Goal: Information Seeking & Learning: Learn about a topic

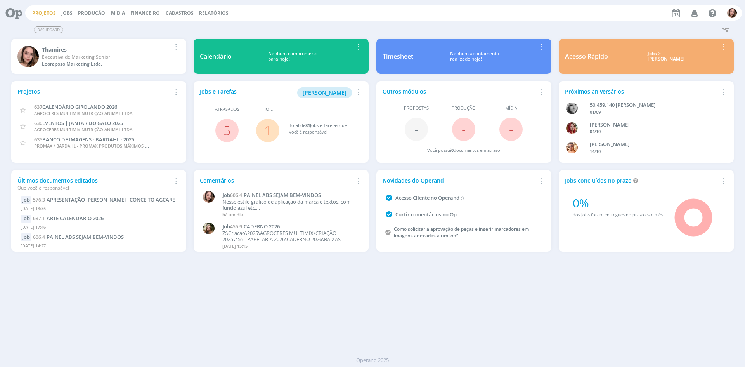
click at [49, 12] on link "Projetos" at bounding box center [44, 13] width 24 height 7
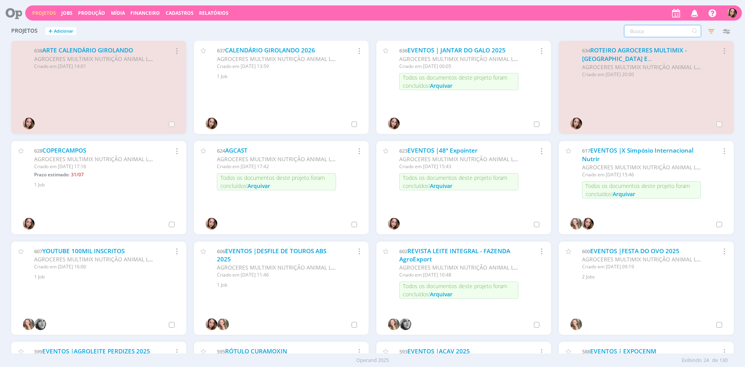
click at [659, 31] on input "text" at bounding box center [662, 31] width 77 height 12
type input "c"
type input "ca"
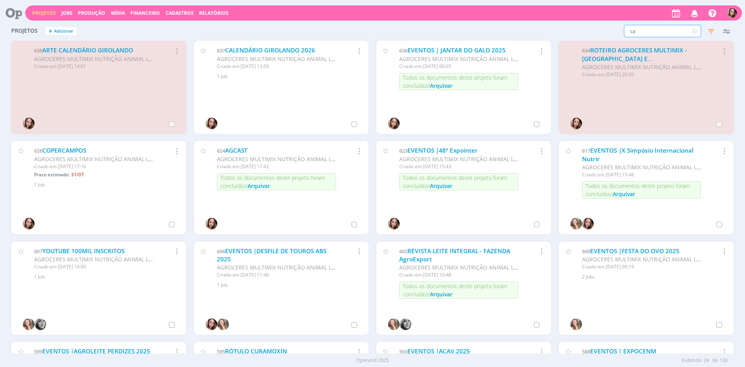
type input "c"
click at [711, 30] on icon "button" at bounding box center [711, 31] width 14 height 14
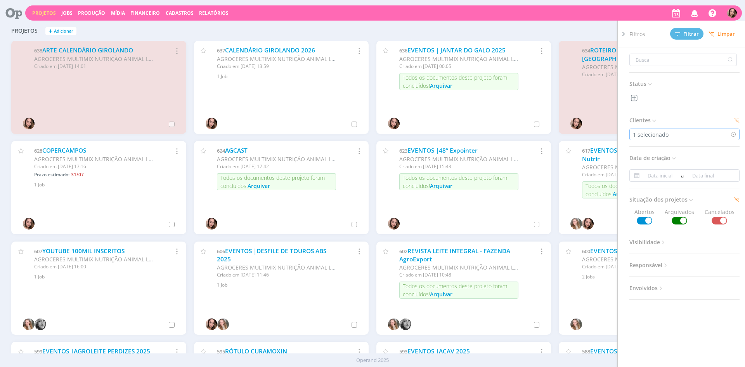
click at [672, 135] on div "1 selecionado" at bounding box center [685, 134] width 110 height 12
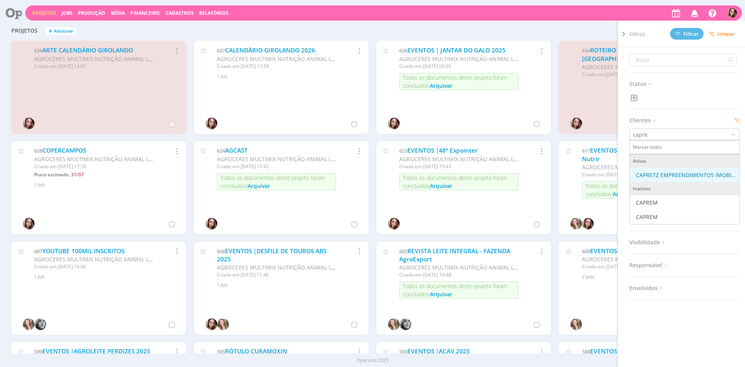
type input "capre"
click at [691, 173] on div "CAPRETZ EMPREENDIMENTOS IMOBILIARIOS LTDA" at bounding box center [686, 175] width 100 height 8
click at [675, 203] on div "CAPREM" at bounding box center [684, 202] width 103 height 8
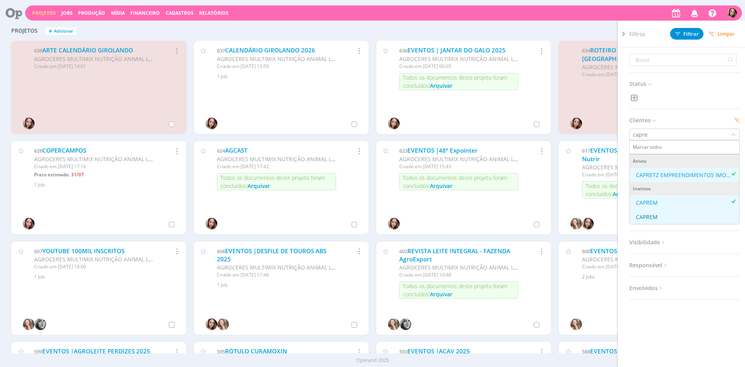
click at [673, 213] on div "CAPREM" at bounding box center [684, 217] width 103 height 8
click at [663, 62] on input "text" at bounding box center [684, 60] width 108 height 12
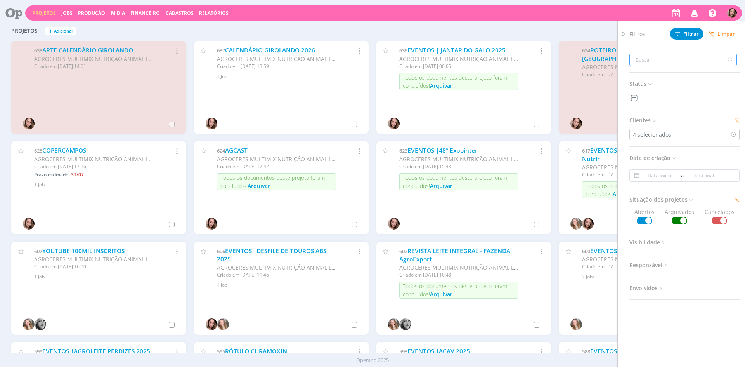
click at [663, 62] on input "text" at bounding box center [684, 60] width 108 height 12
type input "n"
type input "no"
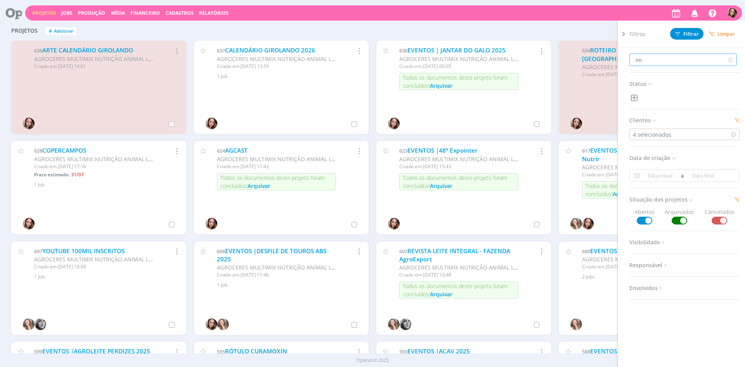
type input "nov"
type input "novo"
type input "novos"
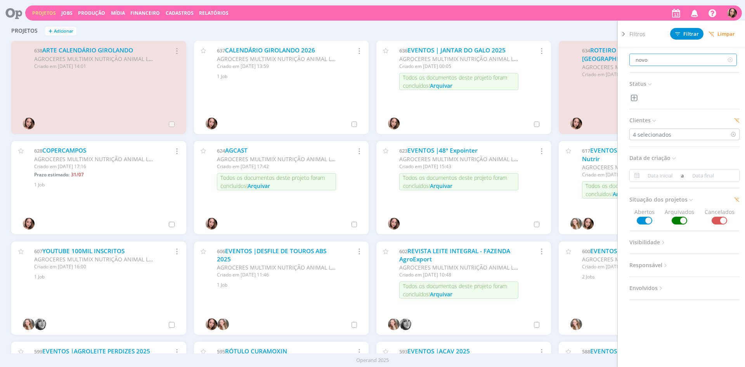
type input "novos"
type input "novos e"
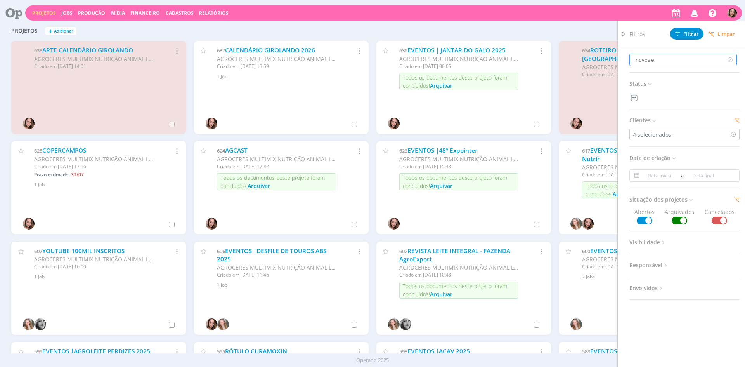
type input "novos em"
type input "novos emp"
click at [663, 62] on input "novos emp" at bounding box center [684, 60] width 108 height 12
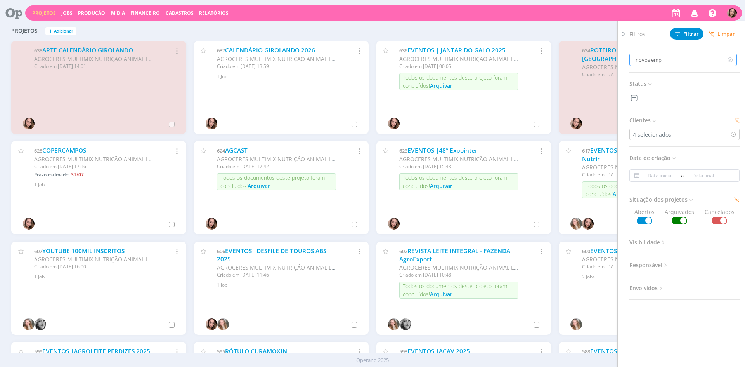
click at [663, 62] on input "novos emp" at bounding box center [684, 60] width 108 height 12
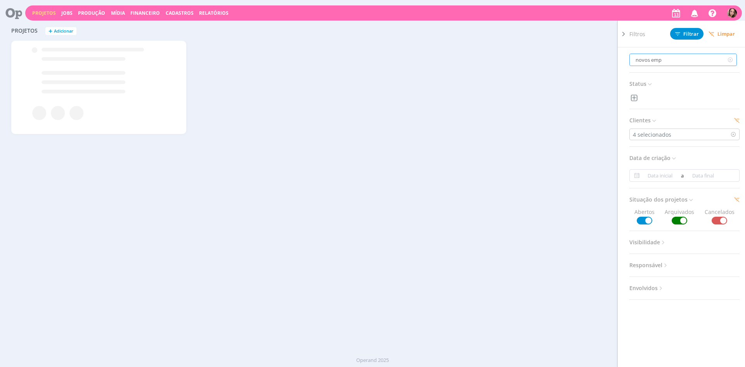
click at [663, 62] on input "novos emp" at bounding box center [684, 60] width 108 height 12
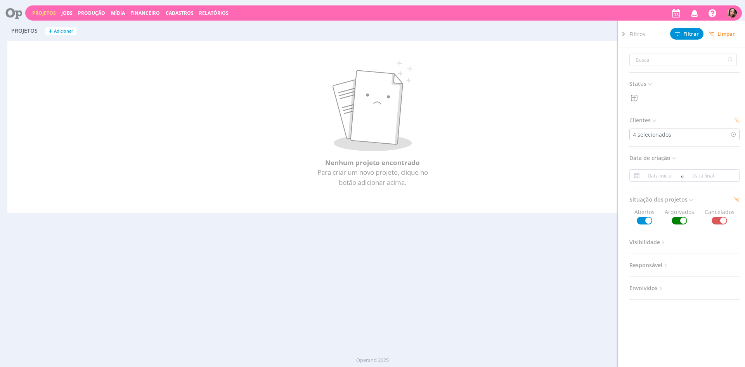
click at [593, 45] on div "Nenhum projeto encontrado Para criar um novo projeto, clique no botão adicionar…" at bounding box center [372, 127] width 731 height 172
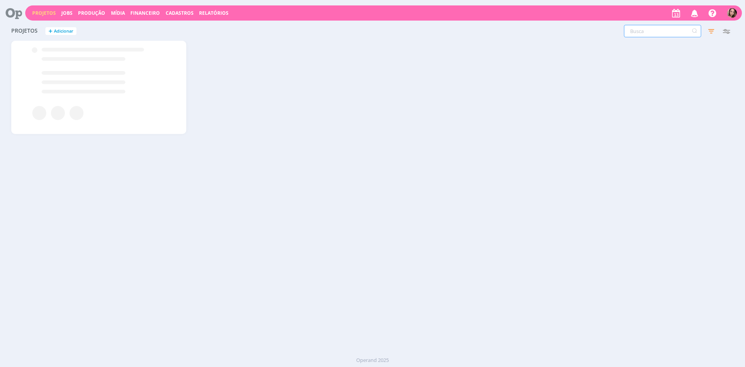
click at [661, 30] on input "text" at bounding box center [662, 31] width 77 height 12
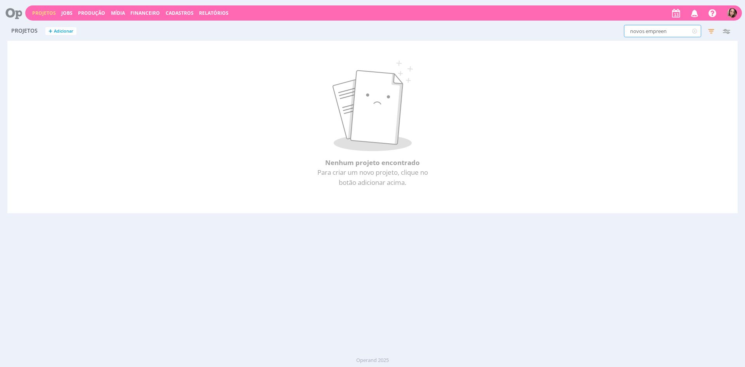
type input "novos empreend"
type input "novos empreendi"
type input "novos empreendim"
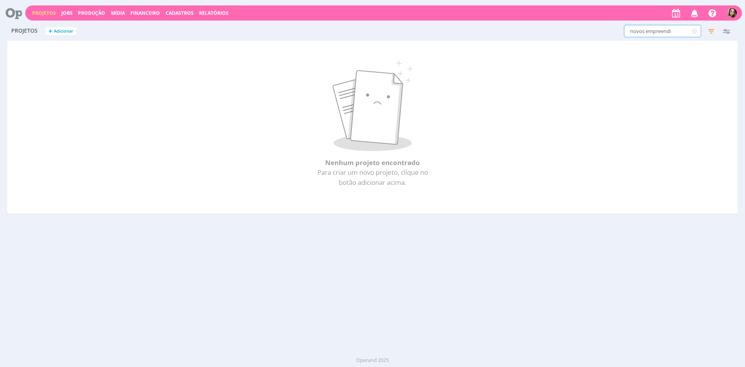
type input "novos empreendim"
type input "novos empreendime"
type input "novos empreendimen"
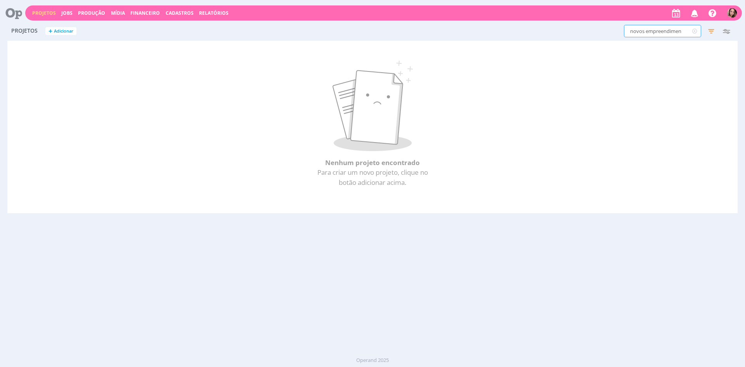
type input "novos empreendiment"
type input "novos empreendimento"
type input "novos empreendimentos"
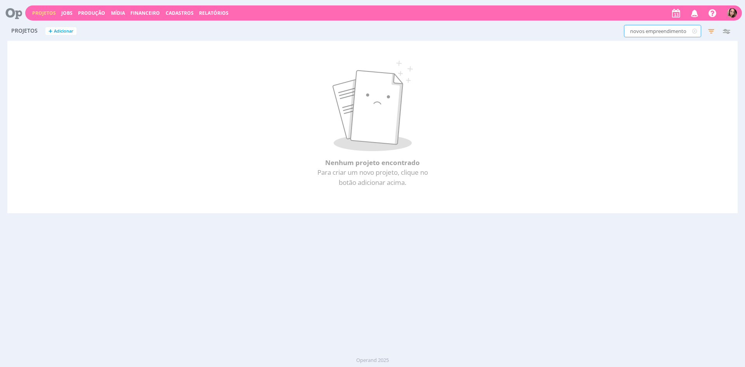
type input "novos empreendimentos"
click at [714, 33] on icon "button" at bounding box center [711, 31] width 14 height 14
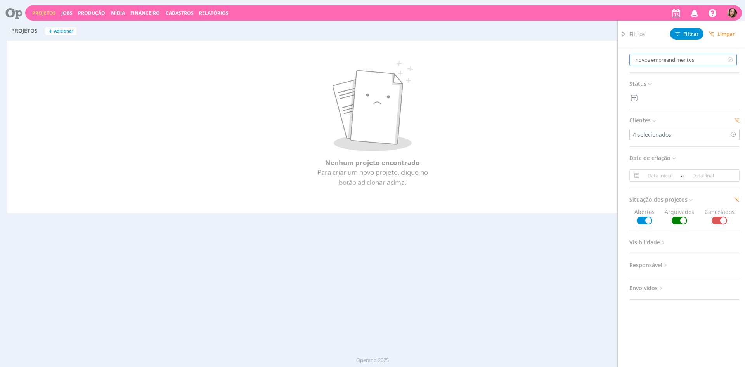
click at [683, 59] on input "novos empreendimentos" at bounding box center [684, 60] width 108 height 12
click at [727, 61] on icon at bounding box center [730, 60] width 10 height 12
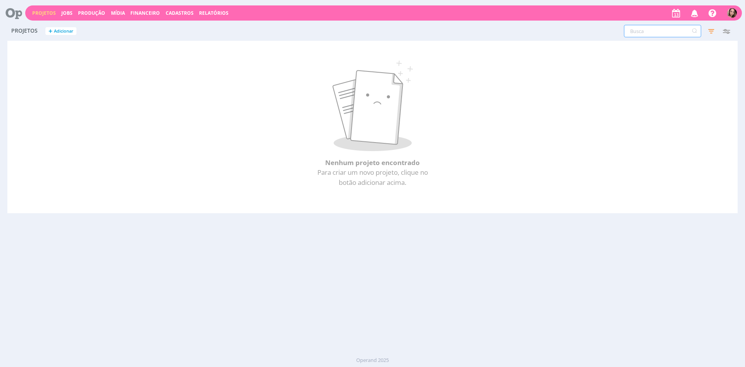
click at [664, 34] on input "text" at bounding box center [662, 31] width 77 height 12
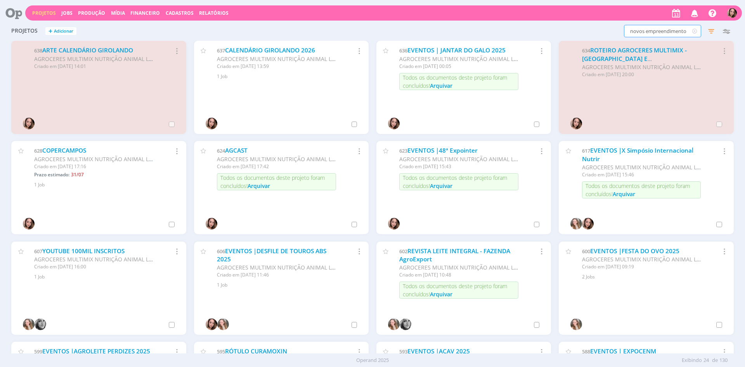
type input "novos empreendimentos"
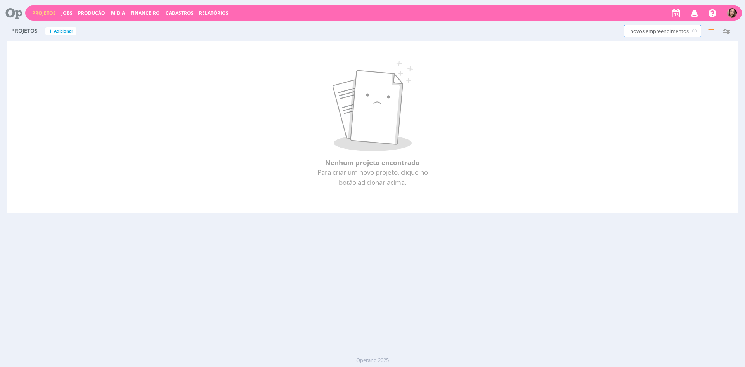
click at [648, 33] on input "novos empreendimentos" at bounding box center [662, 31] width 77 height 12
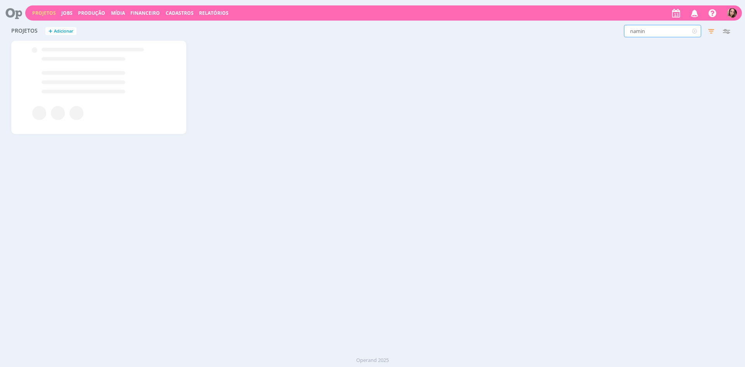
type input "naming"
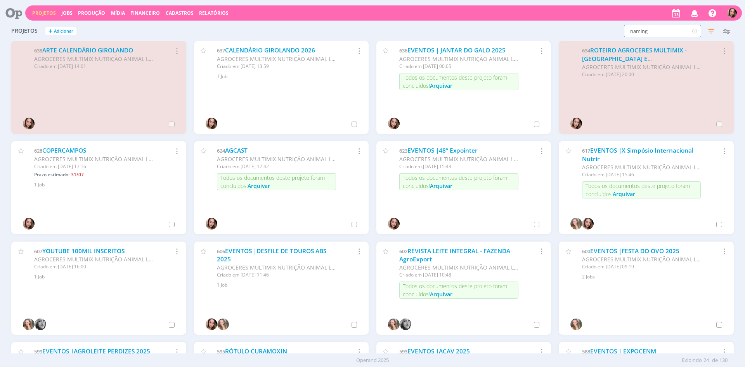
click at [661, 28] on input "naming" at bounding box center [662, 31] width 77 height 12
click at [661, 29] on input "naming" at bounding box center [662, 31] width 77 height 12
click at [714, 25] on icon "button" at bounding box center [711, 31] width 14 height 14
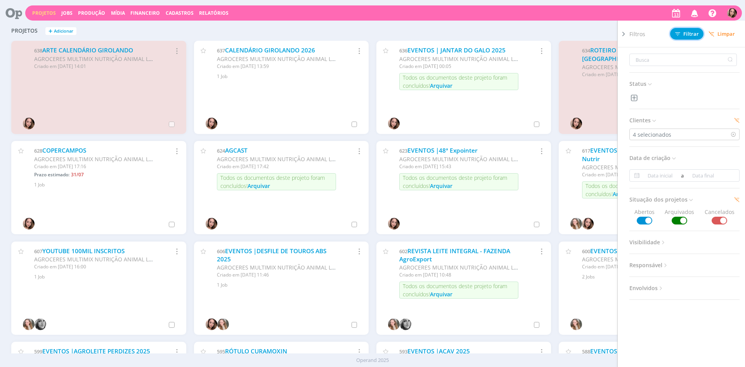
click at [699, 34] on span "Filtrar" at bounding box center [687, 33] width 24 height 5
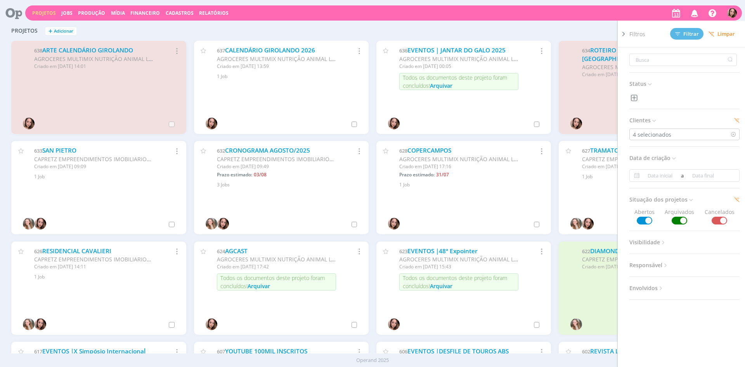
click at [576, 27] on div "Filtros Filtrar [GEOGRAPHIC_DATA] Status Clientes 4 selecionados Data de criaçã…" at bounding box center [601, 31] width 266 height 12
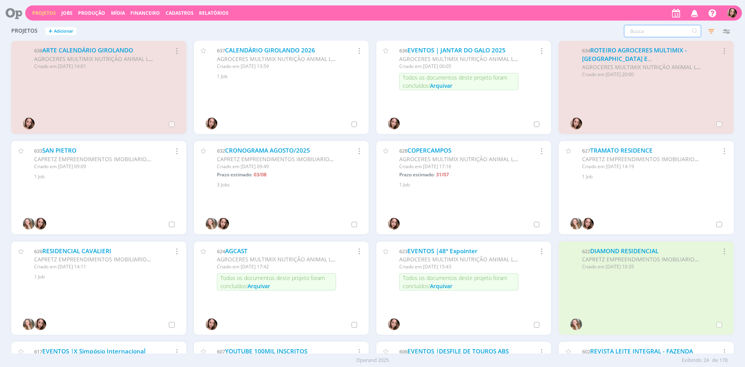
click at [639, 33] on input "text" at bounding box center [662, 31] width 77 height 12
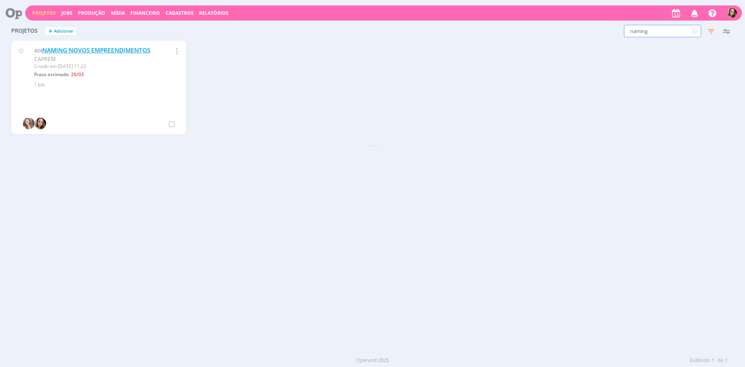
type input "naming"
click at [125, 52] on link "NAMING NOVOS EMPREENDIMENTOS" at bounding box center [96, 50] width 108 height 8
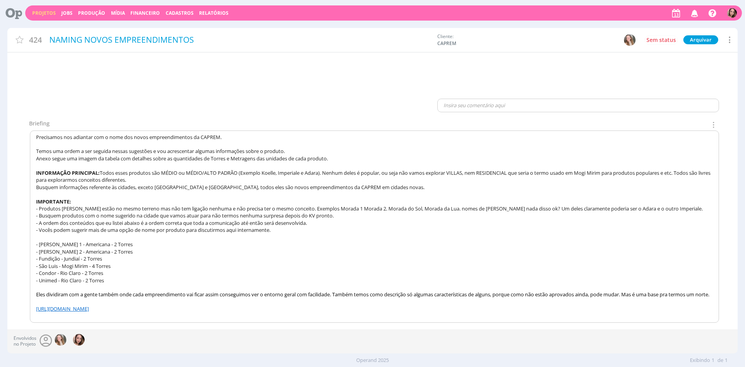
scroll to position [107, 0]
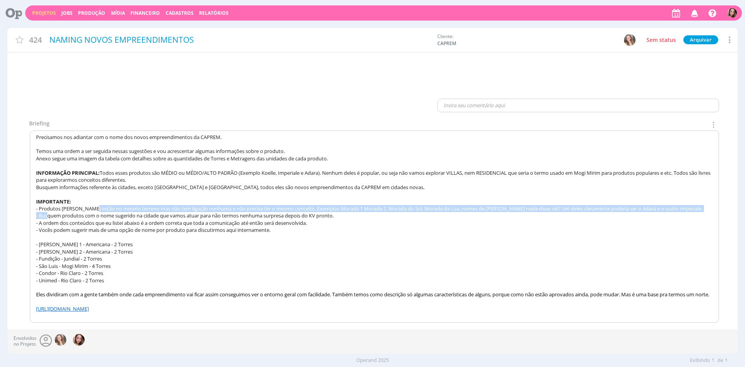
drag, startPoint x: 49, startPoint y: 209, endPoint x: 97, endPoint y: 205, distance: 48.7
click at [97, 205] on div "Precisamos nos adiantar com o nome dos novos empreendimentos da CAPREM. Temos u…" at bounding box center [374, 227] width 689 height 192
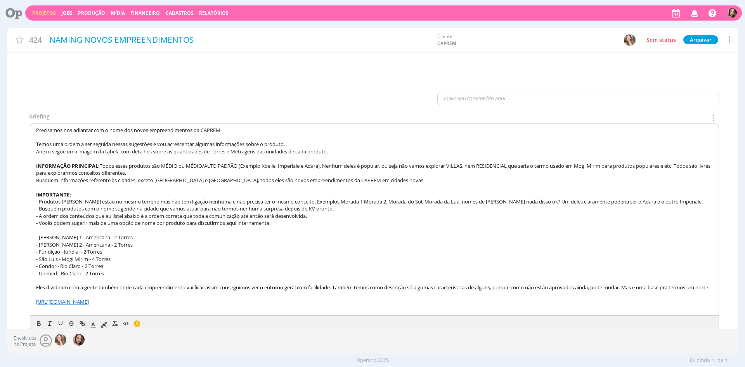
click at [56, 186] on p at bounding box center [374, 187] width 677 height 7
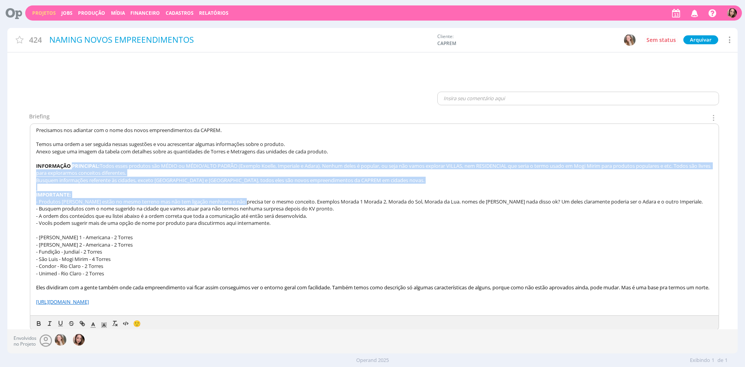
drag, startPoint x: 162, startPoint y: 167, endPoint x: 250, endPoint y: 200, distance: 94.0
click at [250, 200] on div "Precisamos nos adiantar com o nome dos novos empreendimentos da CAPREM. Temos u…" at bounding box center [374, 220] width 689 height 192
click at [258, 167] on span "Todos esses produtos são MÉDIO ou MÉDIO/ALTO PADRÃO (Exemplo Koelle, Imperiale …" at bounding box center [374, 169] width 676 height 14
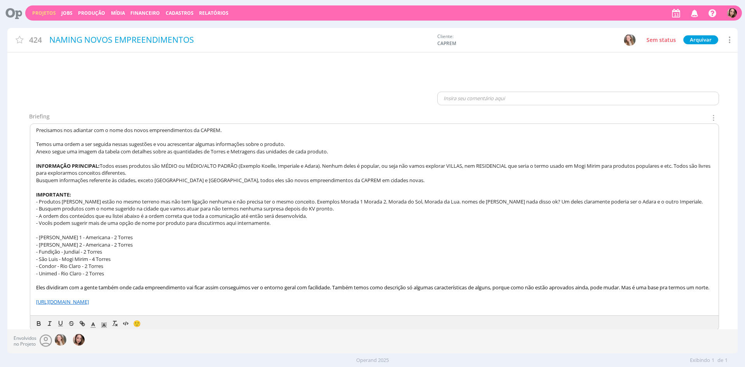
click at [173, 167] on span "Todos esses produtos são MÉDIO ou MÉDIO/ALTO PADRÃO (Exemplo Koelle, Imperiale …" at bounding box center [374, 169] width 676 height 14
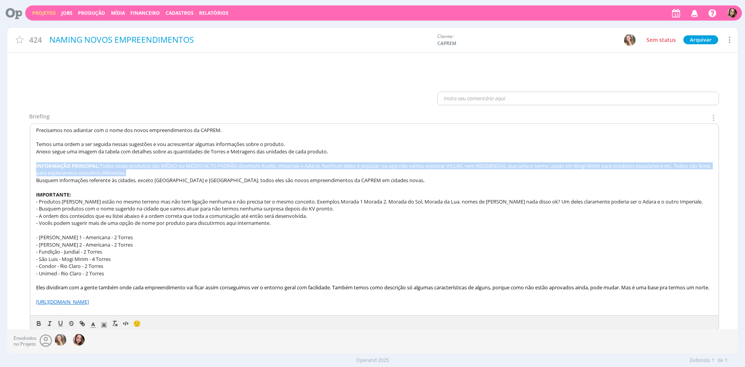
click at [173, 167] on span "Todos esses produtos são MÉDIO ou MÉDIO/ALTO PADRÃO (Exemplo Koelle, Imperiale …" at bounding box center [374, 169] width 676 height 14
click at [172, 167] on span "Todos esses produtos são MÉDIO ou MÉDIO/ALTO PADRÃO (Exemplo Koelle, Imperiale …" at bounding box center [374, 169] width 676 height 14
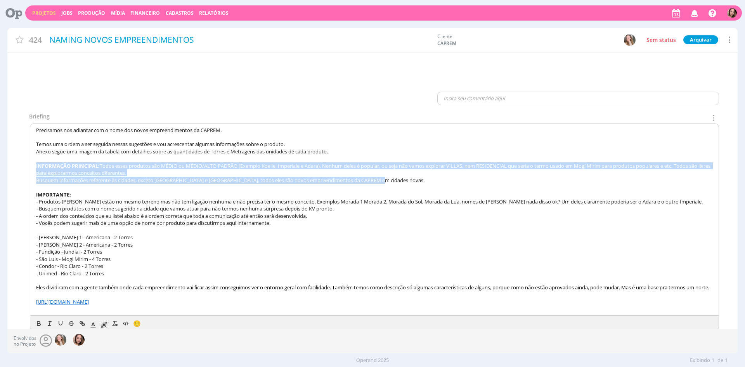
drag, startPoint x: 36, startPoint y: 168, endPoint x: 405, endPoint y: 183, distance: 369.4
click at [405, 183] on div "Precisamos nos adiantar com o nome dos novos empreendimentos da CAPREM. Temos u…" at bounding box center [374, 220] width 689 height 192
click at [411, 181] on p "Busquem informações referente às cidades, exceto [GEOGRAPHIC_DATA] e [GEOGRAPHI…" at bounding box center [374, 180] width 677 height 7
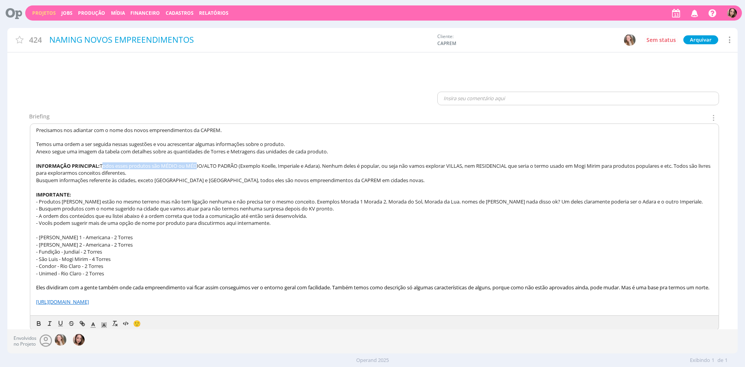
drag, startPoint x: 102, startPoint y: 168, endPoint x: 198, endPoint y: 168, distance: 95.9
click at [198, 168] on span "Todos esses produtos são MÉDIO ou MÉDIO/ALTO PADRÃO (Exemplo Koelle, Imperiale …" at bounding box center [374, 169] width 676 height 14
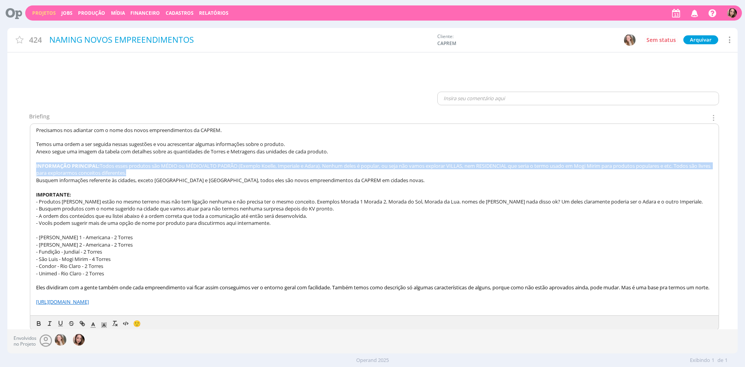
click at [198, 168] on span "Todos esses produtos são MÉDIO ou MÉDIO/ALTO PADRÃO (Exemplo Koelle, Imperiale …" at bounding box center [374, 169] width 676 height 14
click at [164, 174] on p "INFORMAÇÃO PRINCIPAL: Todos esses produtos são MÉDIO ou MÉDIO/ALTO PADRÃO (Exem…" at bounding box center [374, 169] width 677 height 14
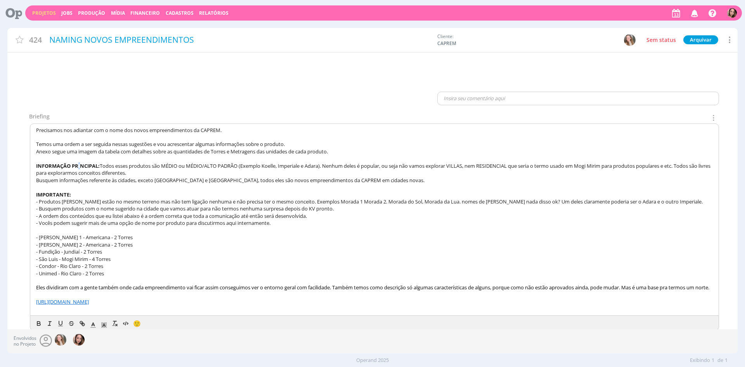
drag, startPoint x: 78, startPoint y: 162, endPoint x: 84, endPoint y: 164, distance: 6.5
click at [84, 164] on strong "INFORMAÇÃO PRINCIPAL:" at bounding box center [68, 165] width 64 height 7
drag, startPoint x: 98, startPoint y: 162, endPoint x: 167, endPoint y: 168, distance: 69.8
click at [167, 168] on p "INFORMAÇÃO PRINCIPAL: Todos esses produtos são MÉDIO ou MÉDIO/ALTO PADRÃO (Exem…" at bounding box center [374, 169] width 677 height 14
click at [178, 170] on p "INFORMAÇÃO PRINCIPAL: Todos esses produtos são MÉDIO ou MÉDIO/ALTO PADRÃO (Exem…" at bounding box center [374, 169] width 677 height 14
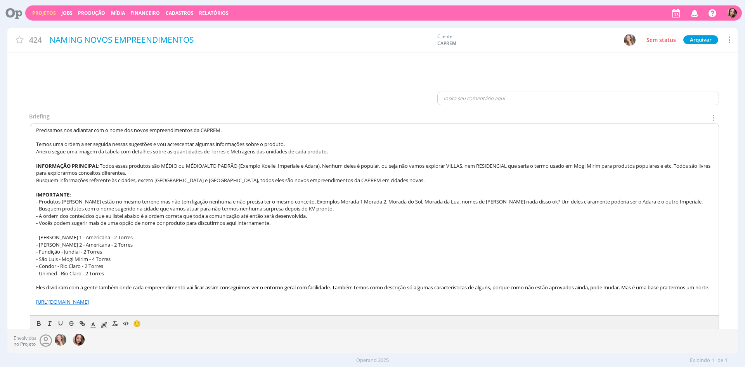
click at [169, 167] on span "Todos esses produtos são MÉDIO ou MÉDIO/ALTO PADRÃO (Exemplo Koelle, Imperiale …" at bounding box center [374, 169] width 676 height 14
drag, startPoint x: 337, startPoint y: 168, endPoint x: 392, endPoint y: 168, distance: 55.1
click at [392, 168] on span "Todos esses produtos são MÉDIO ou MÉDIO/ALTO PADRÃO (Exemplo Koelle, Imperiale …" at bounding box center [374, 169] width 676 height 14
click at [423, 168] on span "Todos esses produtos são MÉDIO ou MÉDIO/ALTO PADRÃO (Exemplo Koelle, Imperiale …" at bounding box center [374, 169] width 676 height 14
click at [487, 168] on span "Todos esses produtos são MÉDIO ou MÉDIO/ALTO PADRÃO (Exemplo Koelle, Imperiale …" at bounding box center [374, 169] width 676 height 14
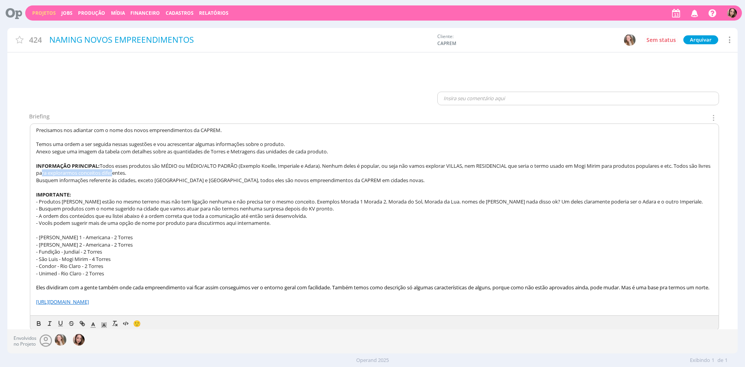
drag, startPoint x: 61, startPoint y: 171, endPoint x: 134, endPoint y: 174, distance: 72.6
click at [134, 174] on span "Todos esses produtos são MÉDIO ou MÉDIO/ALTO PADRÃO (Exemplo Koelle, Imperiale …" at bounding box center [374, 169] width 676 height 14
click at [163, 174] on p "INFORMAÇÃO PRINCIPAL: Todos esses produtos são MÉDIO ou MÉDIO/ALTO PADRÃO (Exem…" at bounding box center [374, 169] width 677 height 14
drag, startPoint x: 75, startPoint y: 184, endPoint x: 128, endPoint y: 183, distance: 52.8
click at [128, 183] on p "Busquem informações referente às cidades, exceto [GEOGRAPHIC_DATA] e [GEOGRAPHI…" at bounding box center [374, 180] width 677 height 7
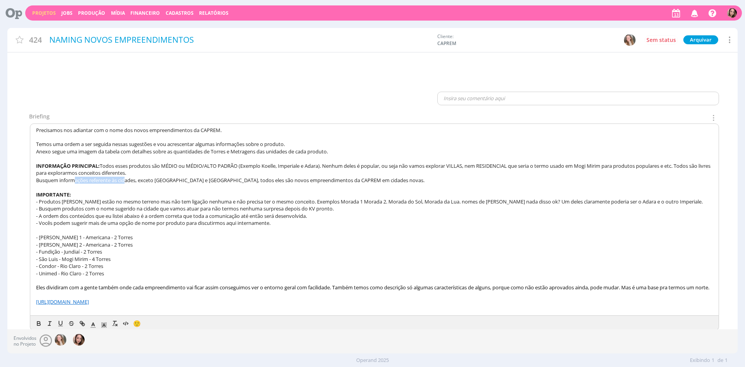
click at [94, 184] on p "Busquem informações referente às cidades, exceto [GEOGRAPHIC_DATA] e [GEOGRAPHI…" at bounding box center [374, 180] width 677 height 7
click at [160, 186] on p at bounding box center [374, 187] width 677 height 7
drag, startPoint x: 157, startPoint y: 183, endPoint x: 192, endPoint y: 180, distance: 35.4
click at [192, 180] on span "Busquem informações referente às cidades, exceto [GEOGRAPHIC_DATA] e [GEOGRAPHI…" at bounding box center [230, 180] width 389 height 7
click at [223, 179] on span "Busquem informações referente às cidades, exceto [GEOGRAPHIC_DATA] e [GEOGRAPHI…" at bounding box center [230, 180] width 389 height 7
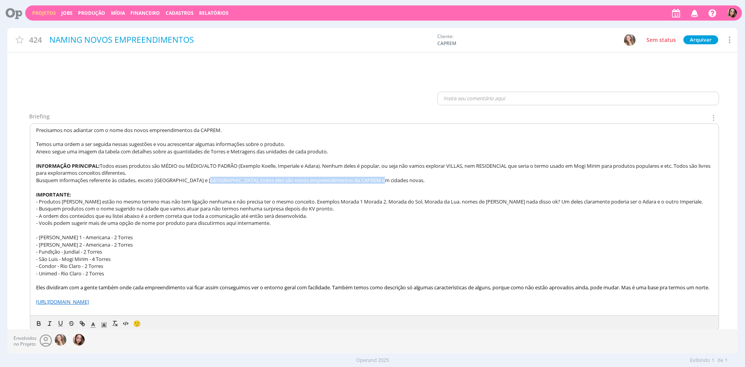
drag, startPoint x: 210, startPoint y: 176, endPoint x: 387, endPoint y: 182, distance: 176.7
click at [387, 182] on p "Busquem informações referente às cidades, exceto [GEOGRAPHIC_DATA] e [GEOGRAPHI…" at bounding box center [374, 180] width 677 height 7
drag, startPoint x: 125, startPoint y: 236, endPoint x: 130, endPoint y: 245, distance: 9.5
click at [130, 245] on div "Precisamos nos adiantar com o nome dos novos empreendimentos da CAPREM. Temos u…" at bounding box center [374, 220] width 689 height 192
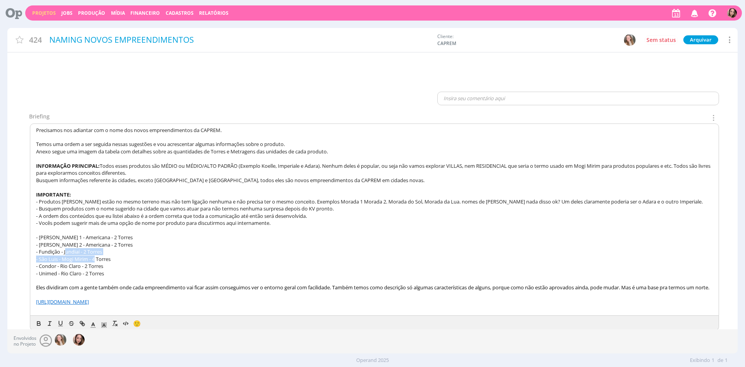
drag, startPoint x: 66, startPoint y: 253, endPoint x: 95, endPoint y: 261, distance: 30.5
click at [95, 261] on div "Precisamos nos adiantar com o nome dos novos empreendimentos da CAPREM. Temos u…" at bounding box center [374, 220] width 689 height 192
click at [115, 251] on p "- Fundição - Jundiaí - 2 Torres" at bounding box center [374, 251] width 677 height 7
drag, startPoint x: 40, startPoint y: 239, endPoint x: 194, endPoint y: 243, distance: 154.2
click at [194, 243] on div "Precisamos nos adiantar com o nome dos novos empreendimentos da CAPREM. Temos u…" at bounding box center [374, 220] width 689 height 192
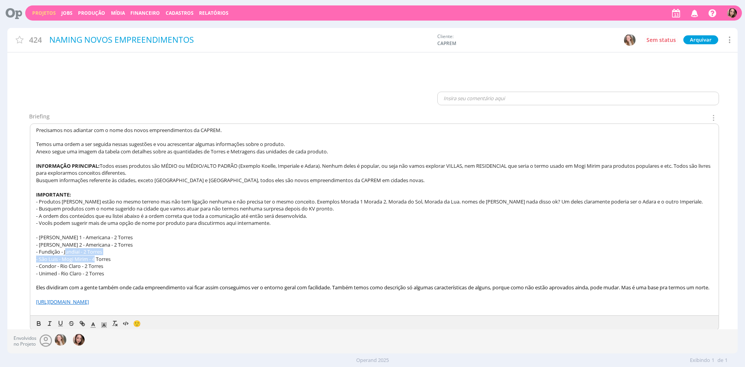
click at [194, 243] on p "- [PERSON_NAME] 2 - Americana - 2 Torres" at bounding box center [374, 244] width 677 height 7
drag, startPoint x: 30, startPoint y: 239, endPoint x: 144, endPoint y: 245, distance: 113.8
click at [144, 245] on div "Precisamos nos adiantar com o nome dos novos empreendimentos da CAPREM. Temos u…" at bounding box center [374, 220] width 689 height 192
click at [144, 245] on p "- [PERSON_NAME] 2 - Americana - 2 Torres" at bounding box center [374, 244] width 677 height 7
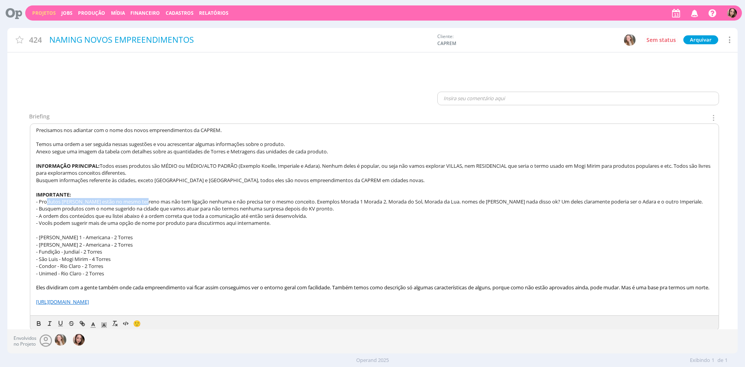
drag, startPoint x: 46, startPoint y: 203, endPoint x: 149, endPoint y: 205, distance: 102.9
click at [149, 205] on span "- Produtos [PERSON_NAME] estão no mesmo terreno mas não tem ligação nenhuma e n…" at bounding box center [369, 201] width 667 height 7
drag, startPoint x: 101, startPoint y: 204, endPoint x: 71, endPoint y: 202, distance: 29.2
click at [100, 204] on span "- Produtos [PERSON_NAME] estão no mesmo terreno mas não tem ligação nenhuma e n…" at bounding box center [369, 201] width 667 height 7
click at [56, 199] on span "- Produtos [PERSON_NAME] estão no mesmo terreno mas não tem ligação nenhuma e n…" at bounding box center [369, 201] width 667 height 7
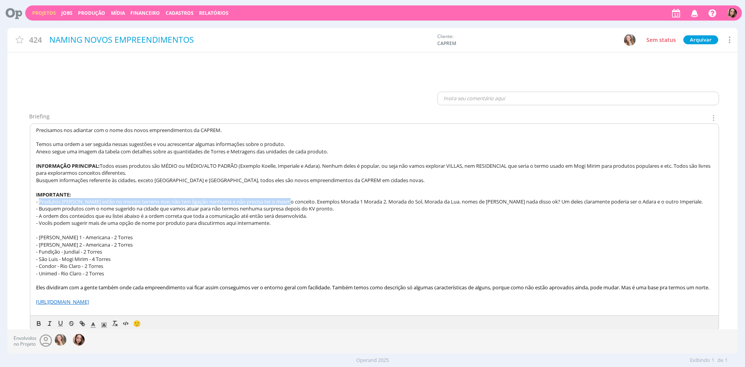
drag, startPoint x: 40, startPoint y: 199, endPoint x: 292, endPoint y: 203, distance: 251.6
click at [292, 203] on span "- Produtos [PERSON_NAME] estão no mesmo terreno mas não tem ligação nenhuma e n…" at bounding box center [369, 201] width 667 height 7
click at [229, 199] on span "- Produtos [PERSON_NAME] estão no mesmo terreno mas não tem ligação nenhuma e n…" at bounding box center [369, 201] width 667 height 7
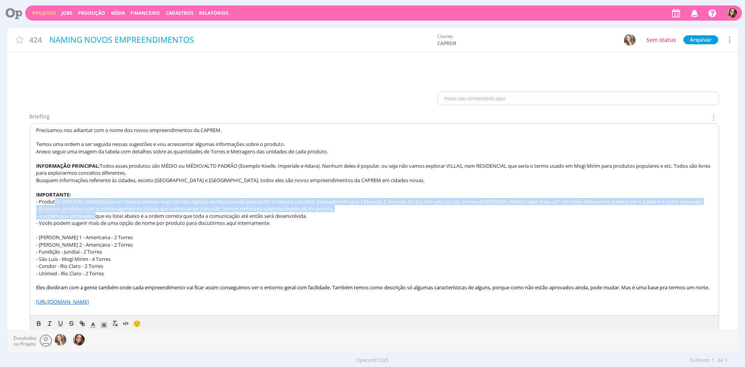
drag, startPoint x: 56, startPoint y: 203, endPoint x: 97, endPoint y: 216, distance: 43.6
click at [97, 216] on div "Precisamos nos adiantar com o nome dos novos empreendimentos da CAPREM. Temos u…" at bounding box center [374, 220] width 689 height 192
click at [63, 208] on span "- Busquem produtos com o nome sugerido na cidade que vamos atuar para não termo…" at bounding box center [185, 208] width 298 height 7
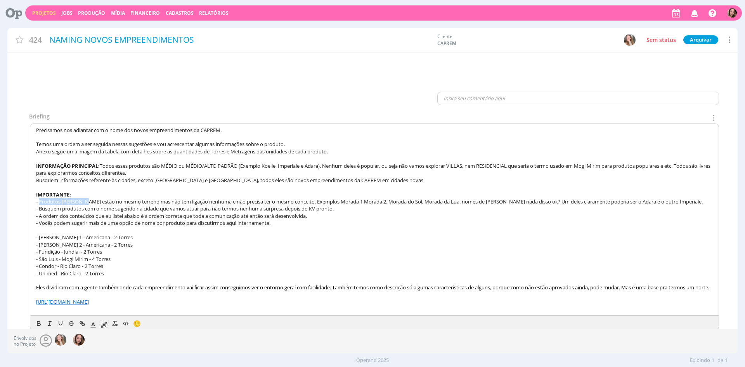
drag, startPoint x: 40, startPoint y: 202, endPoint x: 88, endPoint y: 204, distance: 48.9
click at [88, 204] on span "- Produtos [PERSON_NAME] estão no mesmo terreno mas não tem ligação nenhuma e n…" at bounding box center [369, 201] width 667 height 7
click at [95, 202] on span "- Produtos [PERSON_NAME] estão no mesmo terreno mas não tem ligação nenhuma e n…" at bounding box center [369, 201] width 667 height 7
drag, startPoint x: 36, startPoint y: 201, endPoint x: 114, endPoint y: 201, distance: 78.0
click at [114, 201] on span "- Produtos [PERSON_NAME] estão no mesmo terreno mas não tem ligação nenhuma e n…" at bounding box center [369, 201] width 667 height 7
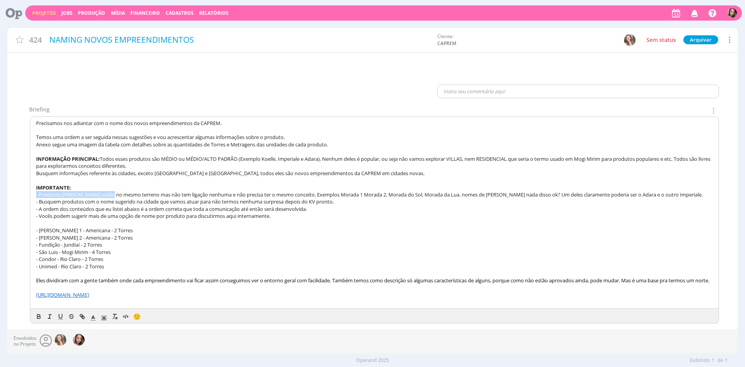
scroll to position [121, 0]
click at [83, 197] on span "- Busquem produtos com o nome sugerido na cidade que vamos atuar para não termo…" at bounding box center [185, 200] width 298 height 7
drag, startPoint x: 57, startPoint y: 187, endPoint x: 178, endPoint y: 187, distance: 121.5
click at [178, 190] on span "- Produtos [PERSON_NAME] estão no mesmo terreno mas não tem ligação nenhuma e n…" at bounding box center [369, 193] width 667 height 7
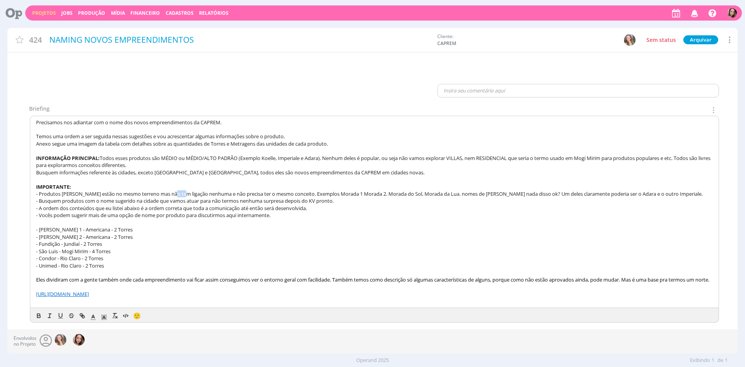
click at [178, 190] on span "- Produtos [PERSON_NAME] estão no mesmo terreno mas não tem ligação nenhuma e n…" at bounding box center [369, 193] width 667 height 7
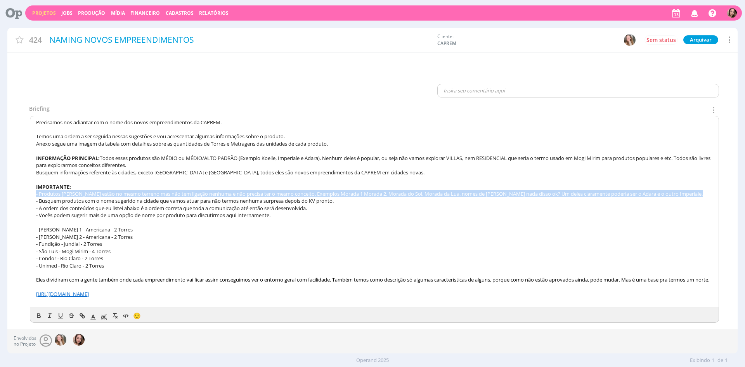
click at [178, 190] on span "- Produtos [PERSON_NAME] estão no mesmo terreno mas não tem ligação nenhuma e n…" at bounding box center [369, 193] width 667 height 7
click at [64, 190] on span "- Produtos [PERSON_NAME] estão no mesmo terreno mas não tem ligação nenhuma e n…" at bounding box center [369, 193] width 667 height 7
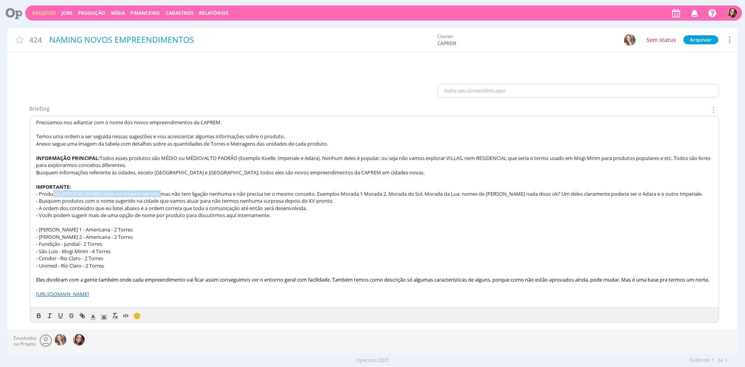
drag, startPoint x: 52, startPoint y: 185, endPoint x: 163, endPoint y: 186, distance: 111.0
click at [163, 190] on span "- Produtos [PERSON_NAME] estão no mesmo terreno mas não tem ligação nenhuma e n…" at bounding box center [369, 193] width 667 height 7
drag, startPoint x: 154, startPoint y: 186, endPoint x: 97, endPoint y: 185, distance: 56.7
click at [153, 190] on span "- Produtos [PERSON_NAME] estão no mesmo terreno mas não tem ligação nenhuma e n…" at bounding box center [369, 193] width 667 height 7
click at [116, 190] on span "- Produtos [PERSON_NAME] estão no mesmo terreno mas não tem ligação nenhuma e n…" at bounding box center [369, 193] width 667 height 7
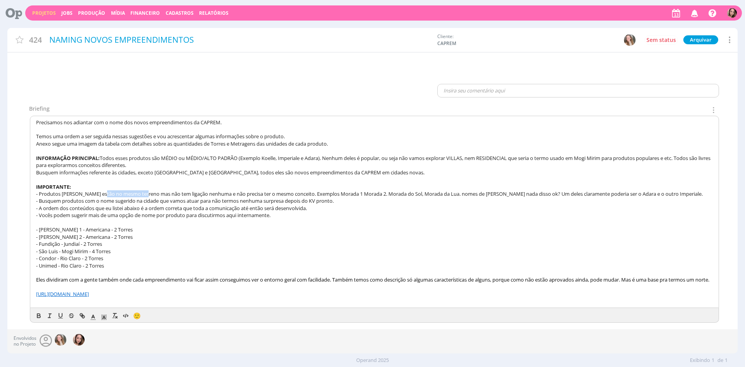
drag, startPoint x: 111, startPoint y: 186, endPoint x: 149, endPoint y: 186, distance: 37.7
click at [149, 190] on span "- Produtos [PERSON_NAME] estão no mesmo terreno mas não tem ligação nenhuma e n…" at bounding box center [369, 193] width 667 height 7
click at [155, 190] on span "- Produtos [PERSON_NAME] estão no mesmo terreno mas não tem ligação nenhuma e n…" at bounding box center [369, 193] width 667 height 7
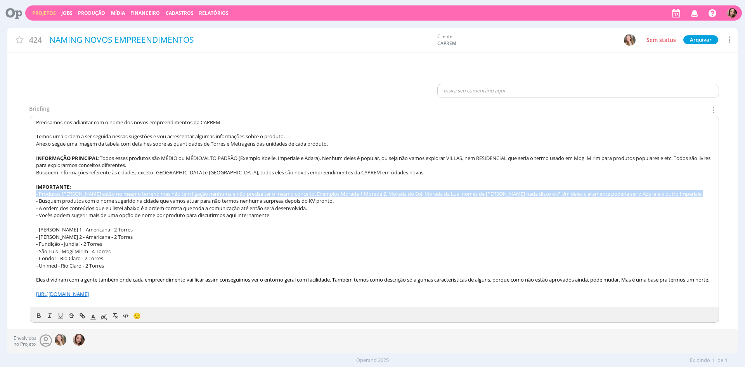
click at [155, 190] on span "- Produtos [PERSON_NAME] estão no mesmo terreno mas não tem ligação nenhuma e n…" at bounding box center [369, 193] width 667 height 7
click at [207, 190] on span "- Produtos [PERSON_NAME] estão no mesmo terreno mas não tem ligação nenhuma e n…" at bounding box center [369, 193] width 667 height 7
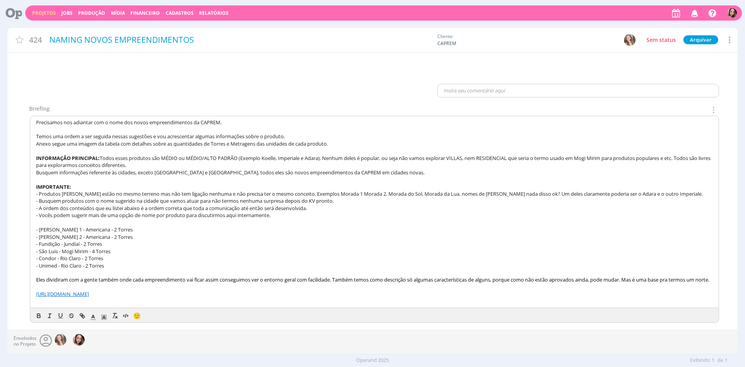
click at [225, 190] on span "- Produtos [PERSON_NAME] estão no mesmo terreno mas não tem ligação nenhuma e n…" at bounding box center [369, 193] width 667 height 7
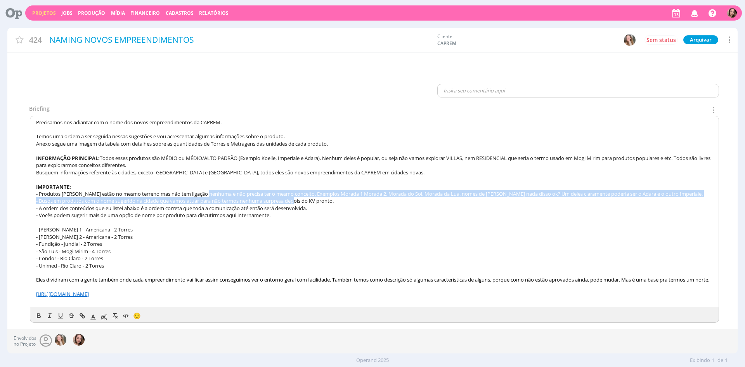
drag, startPoint x: 211, startPoint y: 188, endPoint x: 298, endPoint y: 193, distance: 87.1
click at [298, 193] on div "Precisamos nos adiantar com o nome dos novos empreendimentos da CAPREM. Temos u…" at bounding box center [374, 212] width 689 height 192
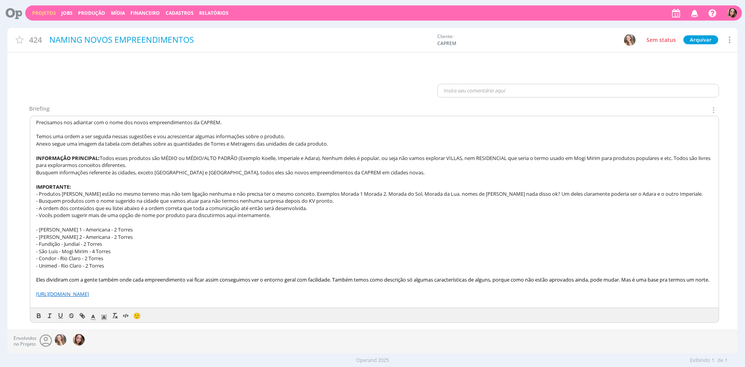
click at [316, 197] on span "- Busquem produtos com o nome sugerido na cidade que vamos atuar para não termo…" at bounding box center [185, 200] width 298 height 7
click at [360, 190] on span "- Produtos [PERSON_NAME] estão no mesmo terreno mas não tem ligação nenhuma e n…" at bounding box center [369, 193] width 667 height 7
click at [361, 190] on span "- Produtos [PERSON_NAME] estão no mesmo terreno mas não tem ligação nenhuma e n…" at bounding box center [369, 193] width 667 height 7
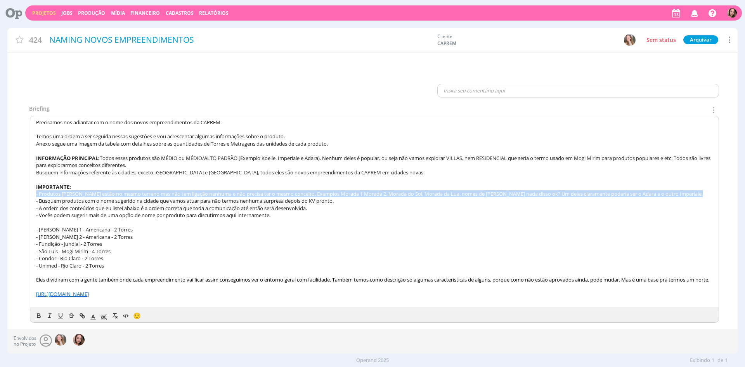
click at [361, 190] on span "- Produtos [PERSON_NAME] estão no mesmo terreno mas não tem ligação nenhuma e n…" at bounding box center [369, 193] width 667 height 7
click at [377, 190] on span "- Produtos [PERSON_NAME] estão no mesmo terreno mas não tem ligação nenhuma e n…" at bounding box center [369, 193] width 667 height 7
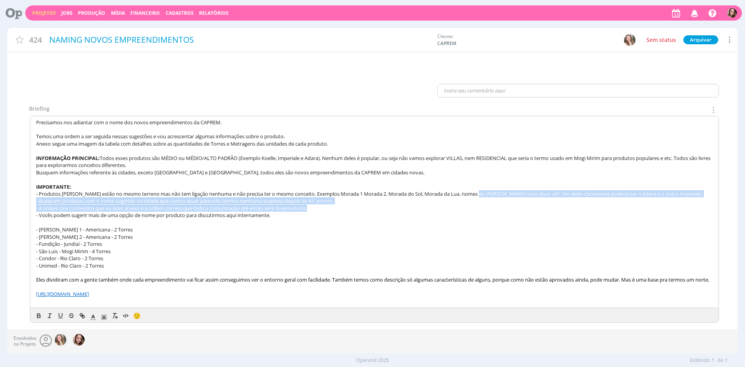
drag, startPoint x: 487, startPoint y: 184, endPoint x: 583, endPoint y: 202, distance: 97.6
click at [583, 202] on div "Precisamos nos adiantar com o nome dos novos empreendimentos da CAPREM. Temos u…" at bounding box center [374, 212] width 689 height 192
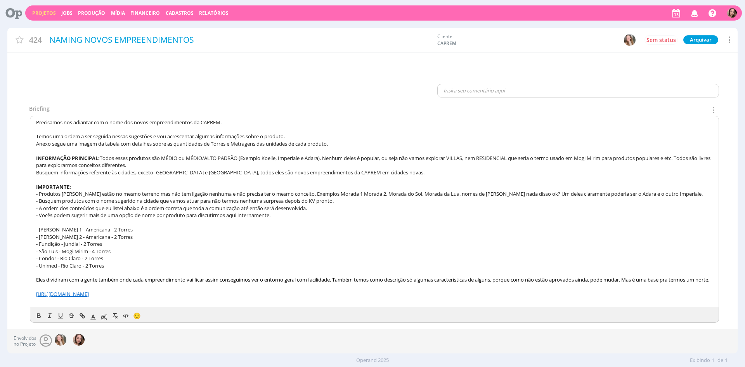
click at [77, 212] on span "- Vocês podem sugerir mais de uma opção de nome por produto para discutirmos aq…" at bounding box center [153, 215] width 234 height 7
click at [52, 212] on span "- Vocês podem sugerir mais de uma opção de nome por produto para discutirmos aq…" at bounding box center [153, 215] width 234 height 7
click at [130, 133] on span "Temos uma ordem a ser seguida nessas sugestões e vou acrescentar algumas inform…" at bounding box center [160, 136] width 249 height 7
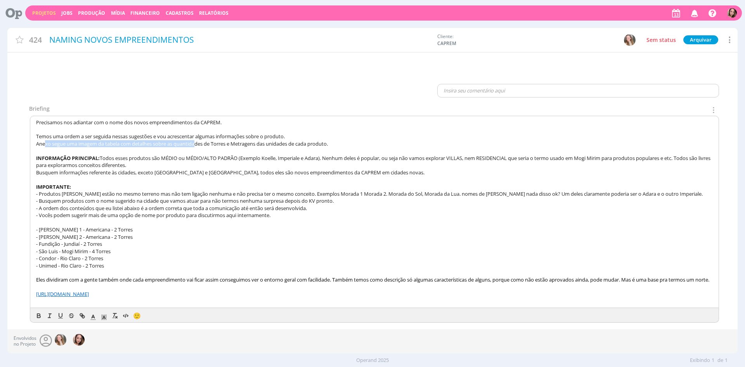
drag, startPoint x: 45, startPoint y: 136, endPoint x: 198, endPoint y: 139, distance: 152.6
click at [198, 140] on span "Anexo segue uma imagem da tabela com detalhes sobre as quantidades de Torres e …" at bounding box center [182, 143] width 292 height 7
click at [199, 140] on span "Anexo segue uma imagem da tabela com detalhes sobre as quantidades de Torres e …" at bounding box center [182, 143] width 292 height 7
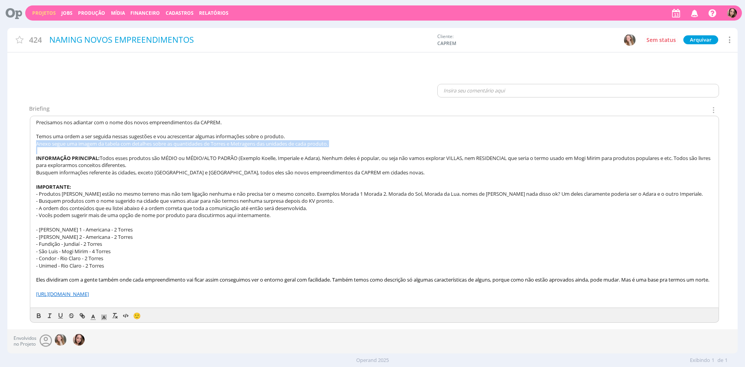
click at [215, 140] on span "Anexo segue uma imagem da tabela com detalhes sobre as quantidades de Torres e …" at bounding box center [182, 143] width 292 height 7
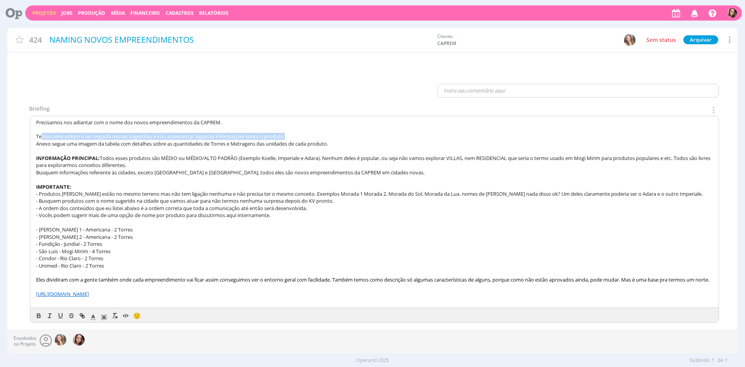
drag, startPoint x: 97, startPoint y: 132, endPoint x: 351, endPoint y: 130, distance: 254.6
click at [351, 133] on p "Temos uma ordem a ser seguida nessas sugestões e vou acrescentar algumas inform…" at bounding box center [374, 136] width 677 height 7
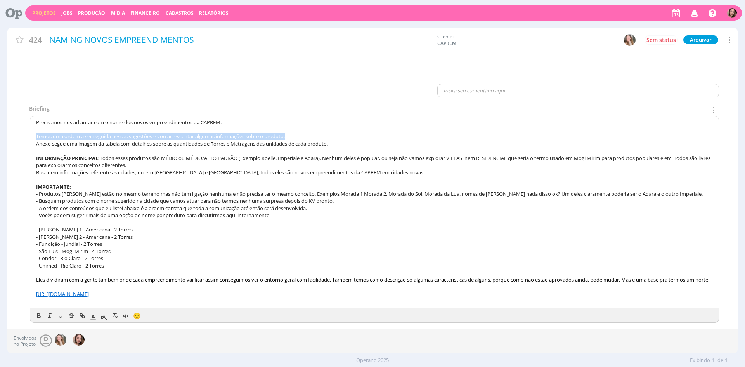
click at [351, 133] on p "Temos uma ordem a ser seguida nessas sugestões e vou acrescentar algumas inform…" at bounding box center [374, 136] width 677 height 7
click at [125, 140] on span "Anexo segue uma imagem da tabela com detalhes sobre as quantidades de Torres e …" at bounding box center [182, 143] width 292 height 7
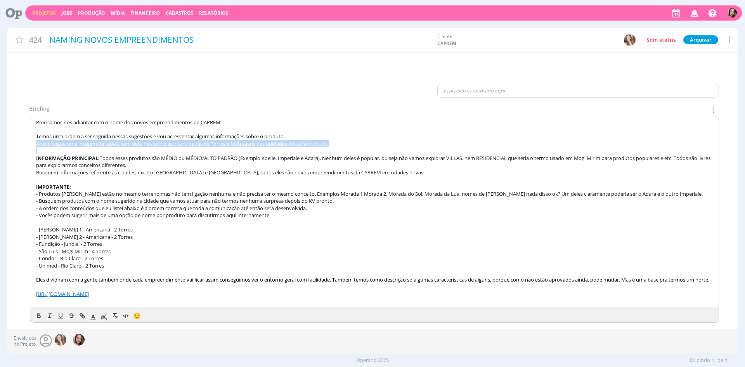
click at [125, 140] on span "Anexo segue uma imagem da tabela com detalhes sobre as quantidades de Torres e …" at bounding box center [182, 143] width 292 height 7
click at [227, 183] on p "IMPORTANTE:" at bounding box center [374, 186] width 677 height 7
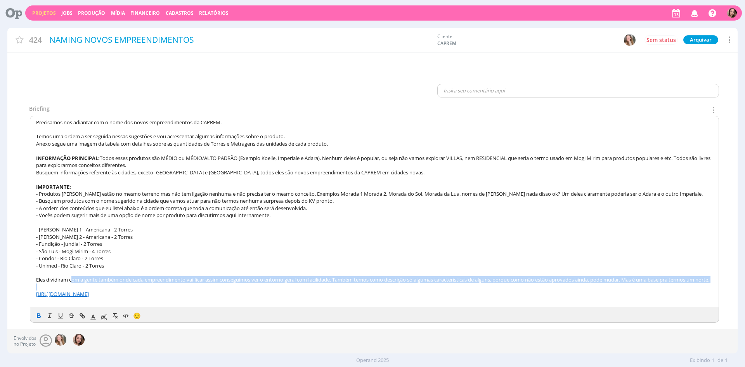
drag, startPoint x: 71, startPoint y: 272, endPoint x: 206, endPoint y: 286, distance: 135.9
click at [206, 286] on div "Precisamos nos adiantar com o nome dos novos empreendimentos da CAPREM. Temos u…" at bounding box center [374, 212] width 689 height 192
click at [206, 286] on p at bounding box center [374, 286] width 677 height 7
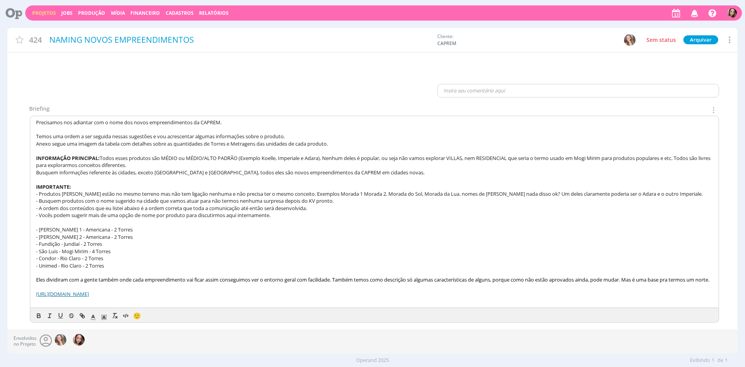
click at [89, 293] on link "[URL][DOMAIN_NAME]" at bounding box center [62, 293] width 53 height 7
click at [99, 233] on span "- [PERSON_NAME] 2 - Americana - 2 Torres" at bounding box center [84, 236] width 97 height 7
click at [46, 233] on span "- [PERSON_NAME] 2 - Americana - 2 Torres" at bounding box center [84, 236] width 97 height 7
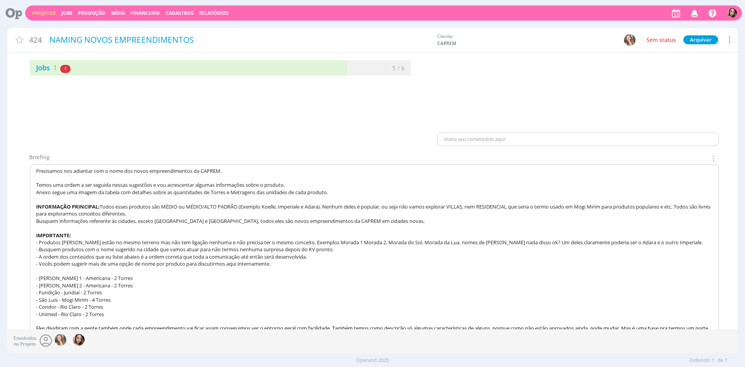
scroll to position [44, 0]
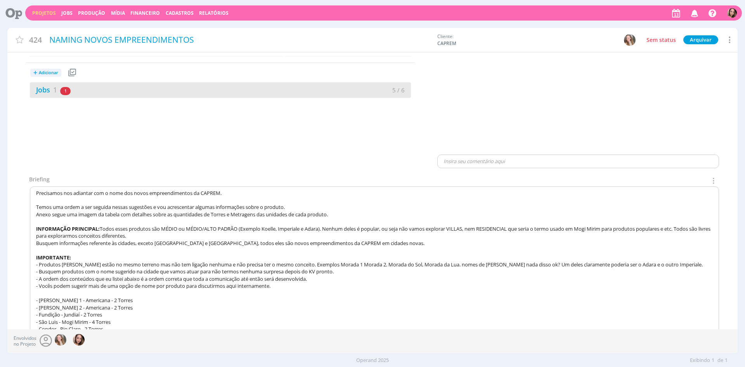
click at [101, 94] on div "Jobs 1 1 atrasado" at bounding box center [125, 90] width 191 height 10
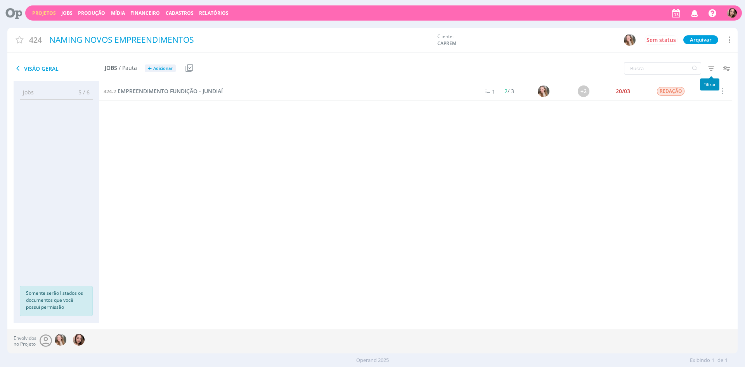
click at [708, 69] on icon "button" at bounding box center [711, 68] width 14 height 14
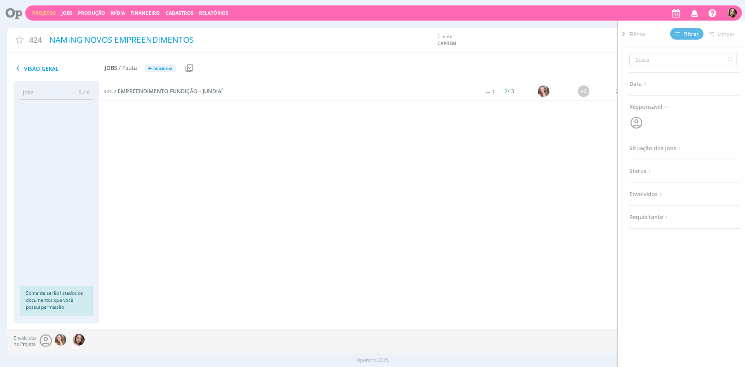
click at [643, 173] on span "Status" at bounding box center [642, 171] width 24 height 10
click at [637, 208] on span "Envolvidos" at bounding box center [647, 208] width 35 height 10
click at [650, 153] on span "Situação dos jobs" at bounding box center [657, 148] width 54 height 10
drag, startPoint x: 679, startPoint y: 168, endPoint x: 687, endPoint y: 167, distance: 7.8
click at [679, 169] on span at bounding box center [680, 169] width 16 height 8
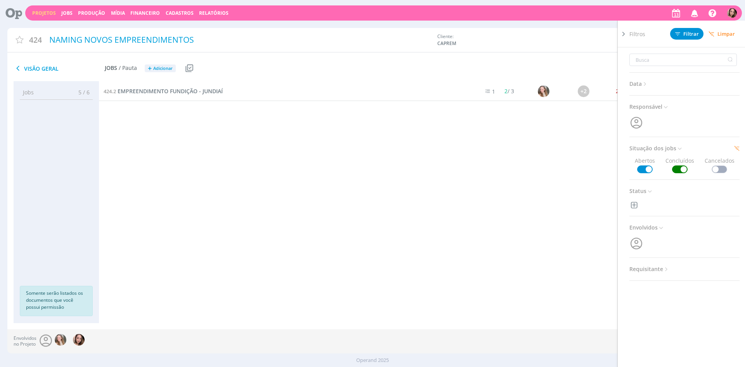
click at [717, 167] on span at bounding box center [720, 169] width 16 height 8
click at [689, 39] on button "Filtrar" at bounding box center [686, 34] width 33 height 12
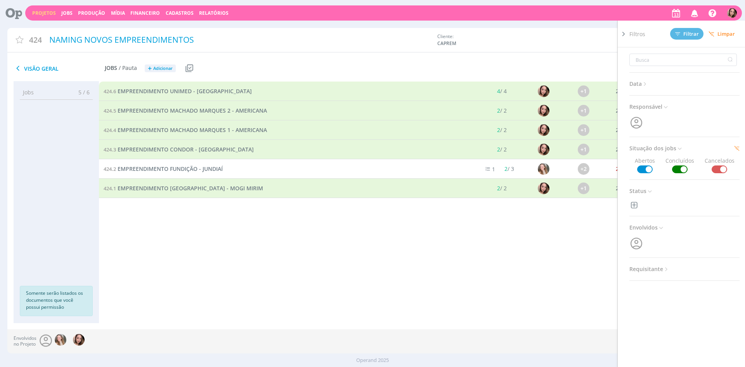
click at [169, 230] on div "424.6 EMPREENDIMENTO UNIMED - RIO CLARO 4 / 4 +1 20/03 ENTREGUE Selecionar Reab…" at bounding box center [415, 195] width 633 height 226
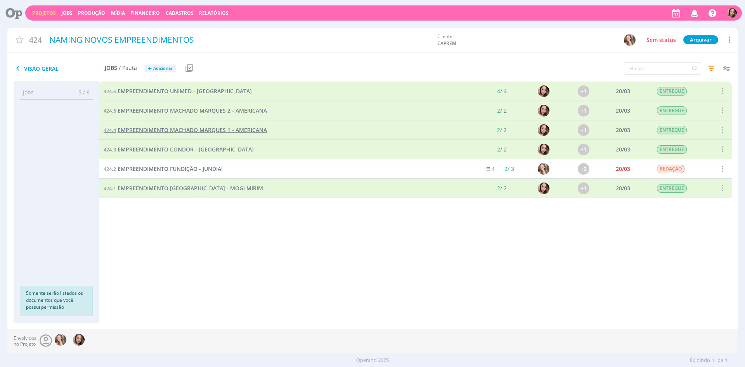
click at [214, 127] on span "EMPREENDIMENTO MACHADO MARQUES 1 - AMERICANA" at bounding box center [192, 129] width 149 height 7
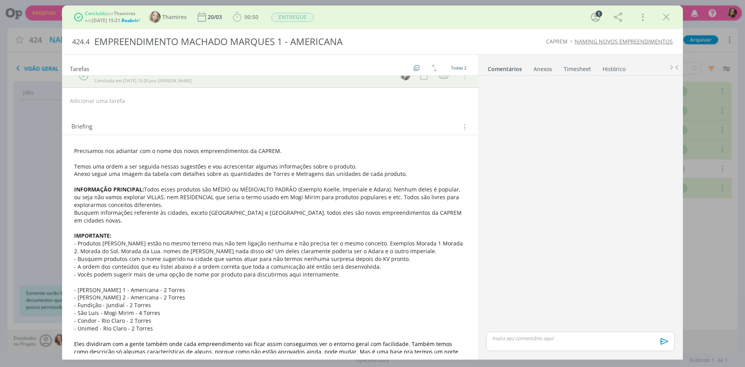
scroll to position [51, 0]
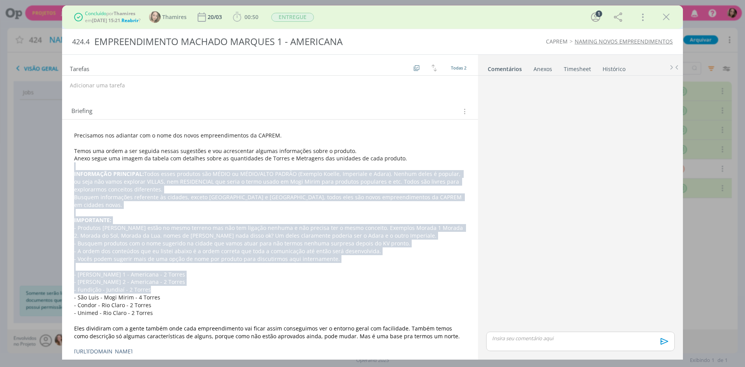
drag, startPoint x: 118, startPoint y: 169, endPoint x: 257, endPoint y: 281, distance: 179.1
click at [257, 281] on div "Precisamos nos adiantar com o nome dos novos empreendimentos da CAPREM. Temos u…" at bounding box center [270, 243] width 404 height 229
click at [257, 286] on p "- Fundição - Jundiaí - 2 Torres" at bounding box center [270, 290] width 391 height 8
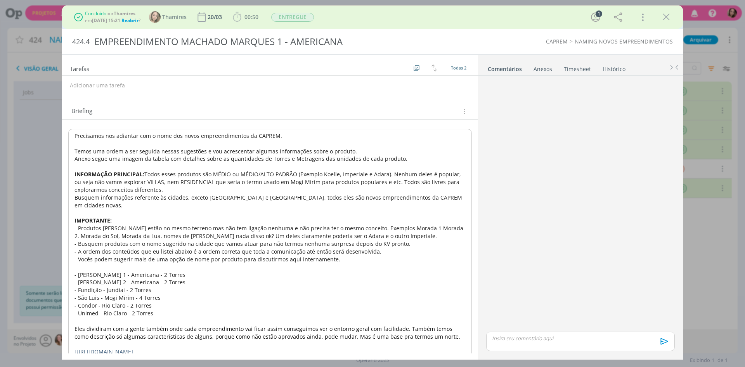
click at [133, 348] on link "[URL][DOMAIN_NAME]" at bounding box center [104, 351] width 59 height 7
click at [146, 293] on span "- São Luis - Mogi Mirim - 4 Torres" at bounding box center [118, 296] width 86 height 7
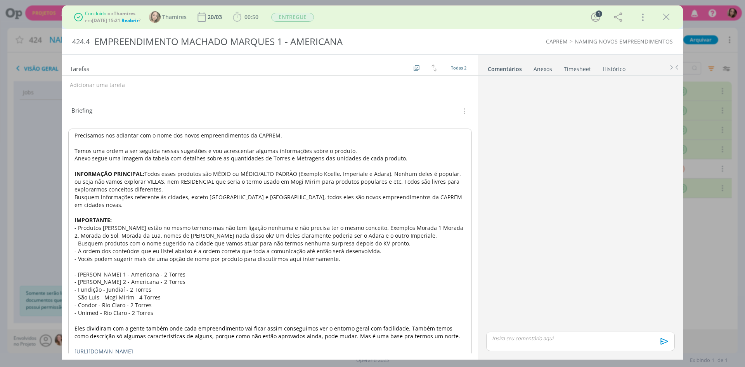
click at [146, 301] on span "- Condor - Rio Claro - 2 Torres" at bounding box center [113, 304] width 77 height 7
click at [660, 11] on div "dialog" at bounding box center [666, 17] width 14 height 14
click at [666, 14] on icon "dialog" at bounding box center [667, 17] width 12 height 12
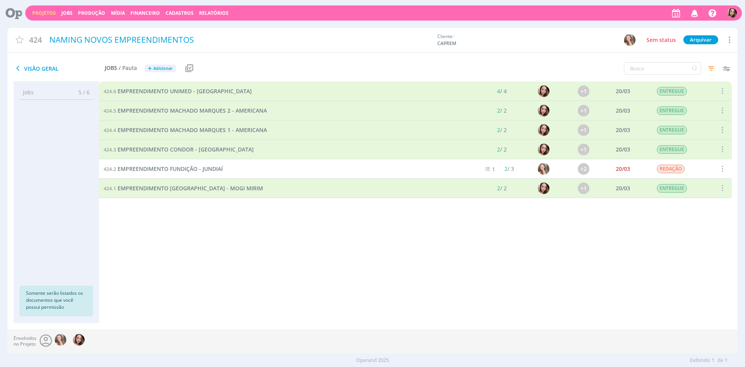
click at [42, 12] on link "Projetos" at bounding box center [44, 13] width 24 height 7
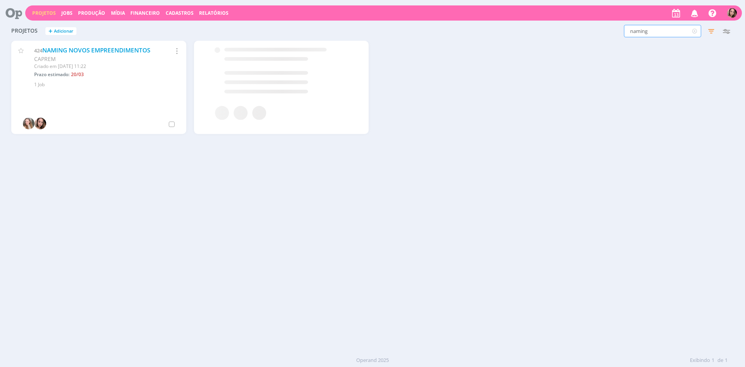
drag, startPoint x: 652, startPoint y: 32, endPoint x: 623, endPoint y: 31, distance: 28.7
click at [623, 31] on div "naming Filtros Filtrar Limpar naming Status Clientes 4 selecionados Data de cri…" at bounding box center [601, 31] width 266 height 12
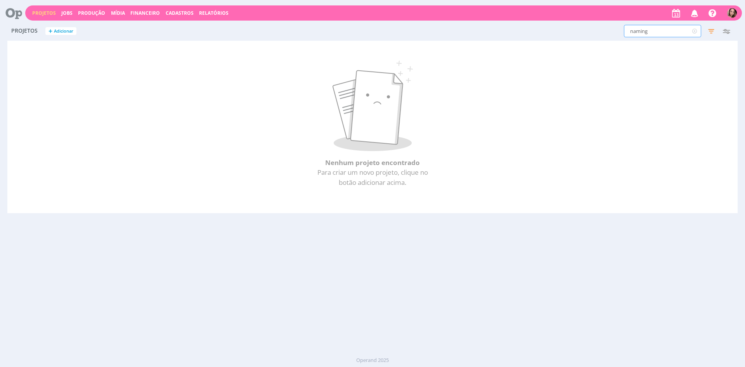
type input "k"
type input "kv"
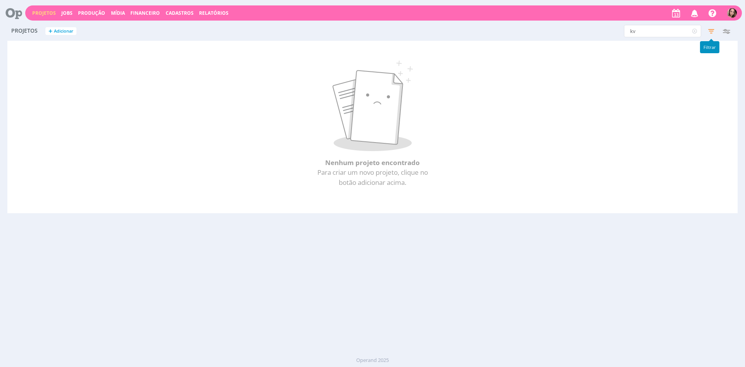
click at [716, 31] on icon "button" at bounding box center [711, 31] width 14 height 14
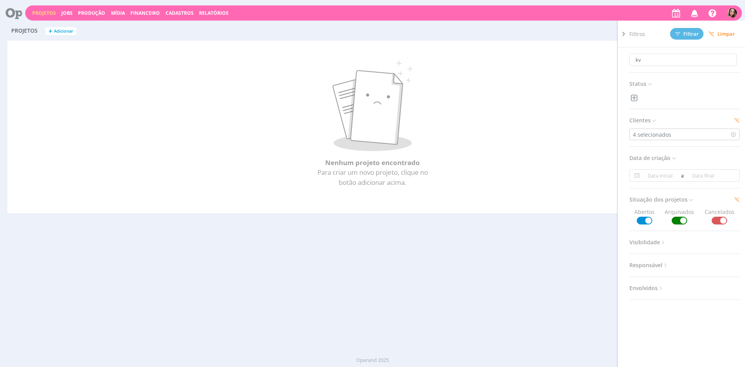
click at [595, 35] on div "kv Filtros Filtrar Limpar kv Status Clientes 4 selecionados Data de criação a S…" at bounding box center [601, 31] width 266 height 12
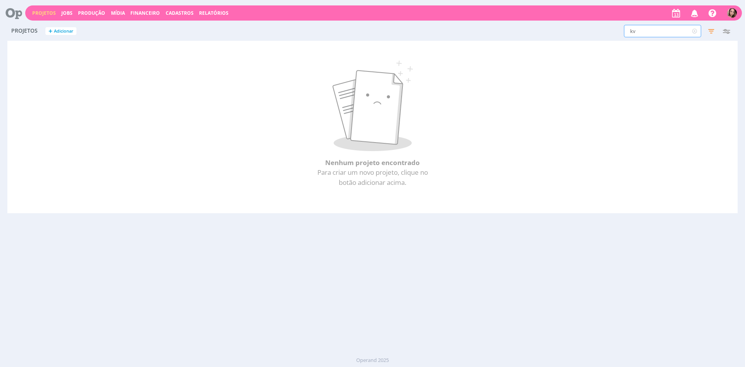
click at [652, 36] on input "kv" at bounding box center [662, 31] width 77 height 12
type input "k"
type input "m"
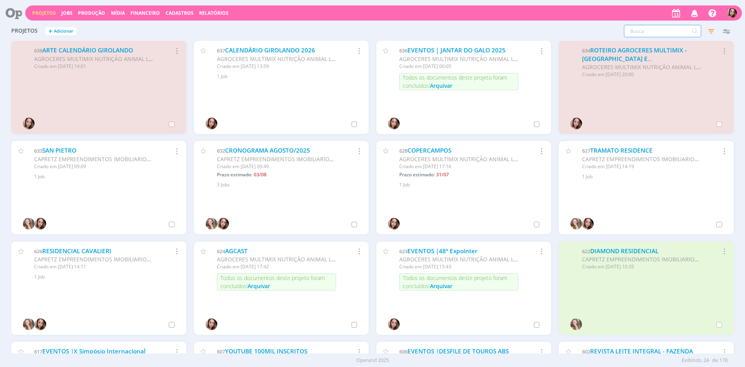
click at [653, 32] on input "text" at bounding box center [662, 31] width 77 height 12
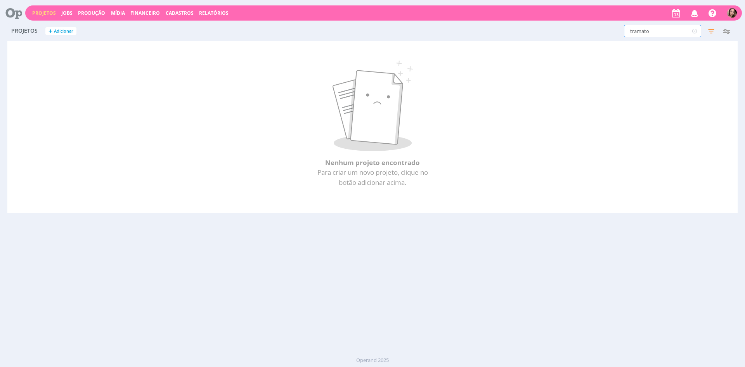
type input "tramato"
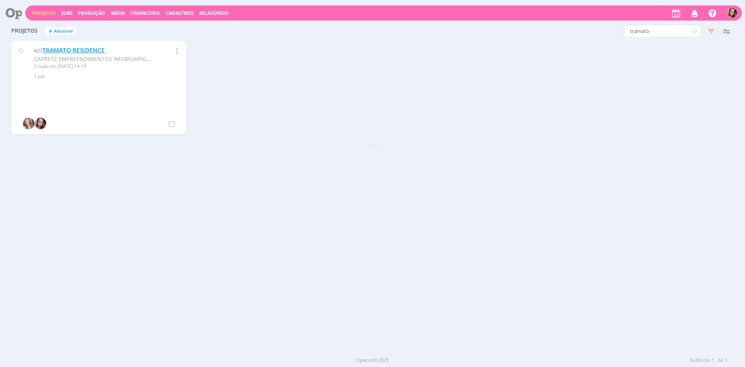
click at [72, 49] on link "TRAMATO RESIDENCE" at bounding box center [73, 50] width 62 height 8
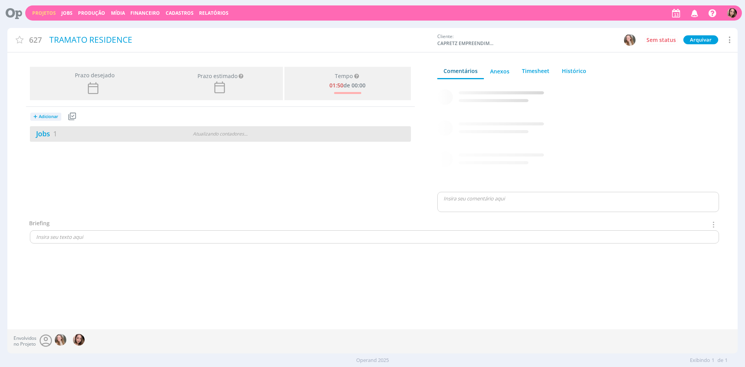
click at [148, 137] on div "Jobs 1" at bounding box center [94, 133] width 129 height 10
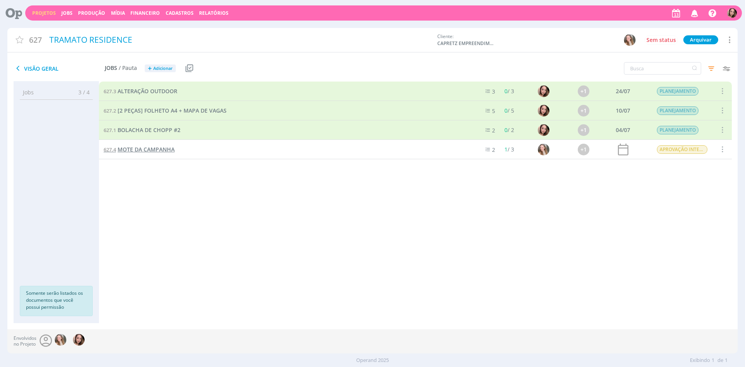
click at [145, 153] on span "MOTE DA CAMPANHA" at bounding box center [146, 149] width 57 height 7
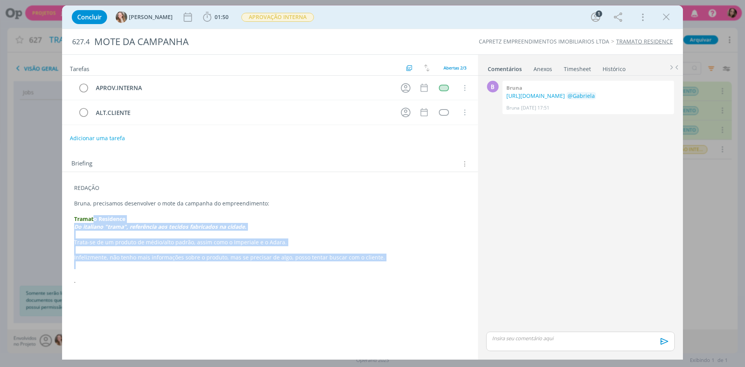
drag, startPoint x: 95, startPoint y: 220, endPoint x: 293, endPoint y: 265, distance: 203.4
click at [293, 265] on div "REDAÇÃO Bruna, precisamos desenvolver o mote da campanha do empreendimento: Tra…" at bounding box center [270, 234] width 404 height 106
click at [293, 265] on p "dialog" at bounding box center [270, 266] width 391 height 8
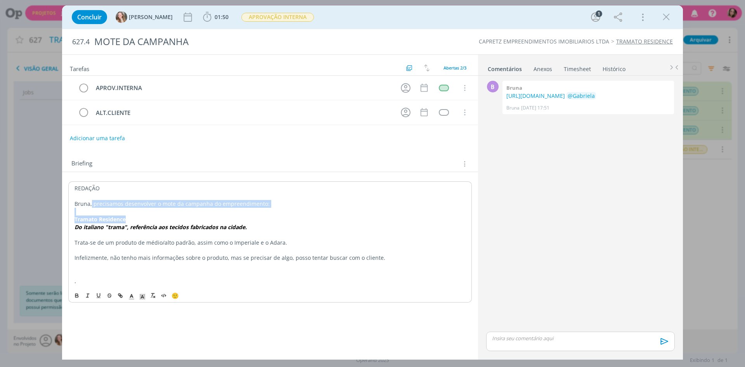
drag, startPoint x: 91, startPoint y: 202, endPoint x: 254, endPoint y: 219, distance: 163.9
click at [254, 219] on div "REDAÇÃO Bruna, precisamos desenvolver o mote da campanha do empreendimento: Tra…" at bounding box center [270, 234] width 404 height 106
click at [254, 219] on p "Tramato Residence" at bounding box center [270, 219] width 391 height 8
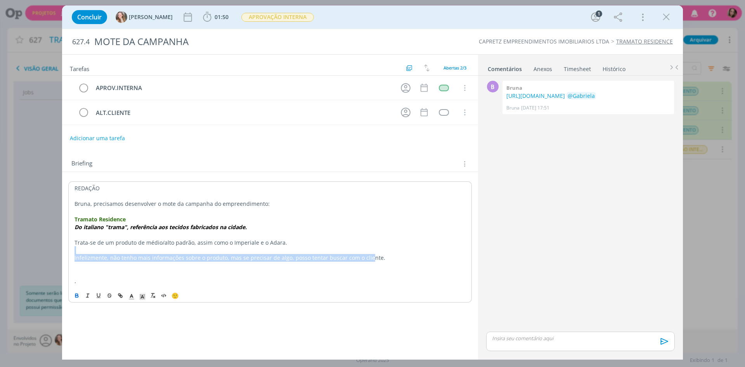
drag, startPoint x: 92, startPoint y: 247, endPoint x: 367, endPoint y: 260, distance: 275.5
click at [367, 260] on div "REDAÇÃO Bruna, precisamos desenvolver o mote da campanha do empreendimento: Tra…" at bounding box center [270, 234] width 404 height 106
click at [367, 260] on p "Infelizmente, não tenho mais informações sobre o produto, mas se precisar de al…" at bounding box center [270, 258] width 391 height 8
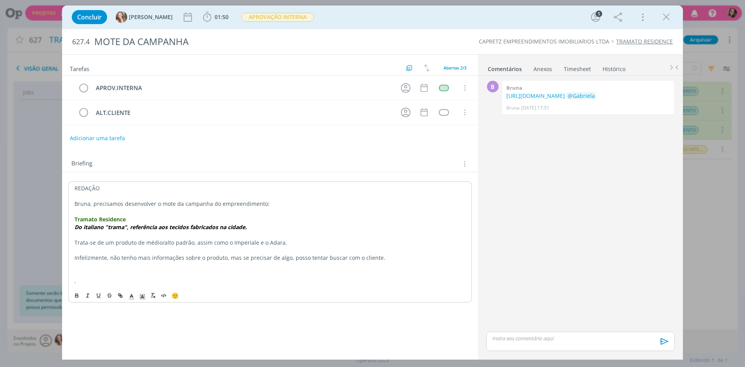
click at [367, 260] on p "Infelizmente, não tenho mais informações sobre o produto, mas se precisar de al…" at bounding box center [270, 258] width 391 height 8
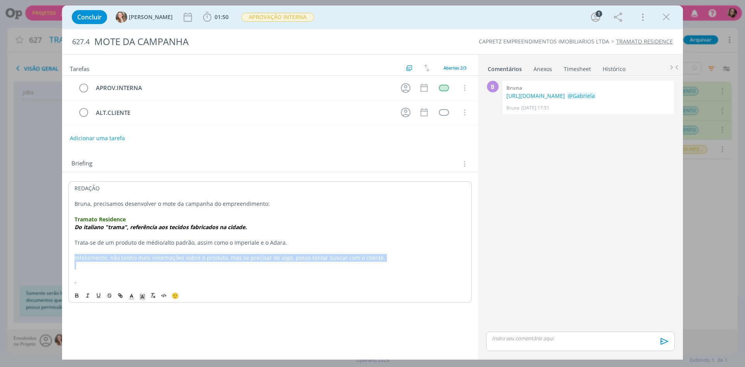
click at [367, 260] on p "Infelizmente, não tenho mais informações sobre o produto, mas se precisar de al…" at bounding box center [270, 258] width 391 height 8
click at [395, 260] on p "Infelizmente, não tenho mais informações sobre o produto, mas se precisar de al…" at bounding box center [270, 258] width 391 height 8
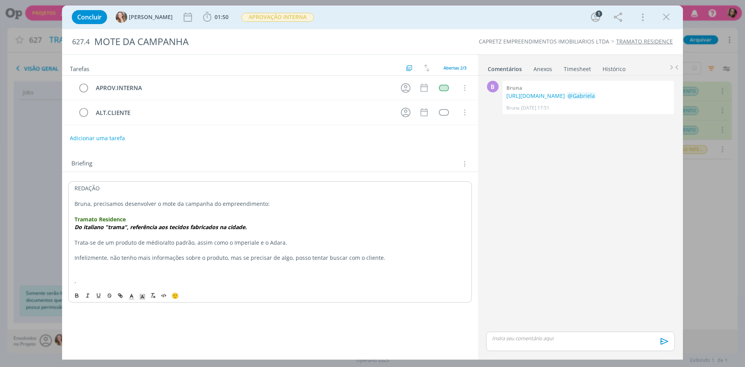
click at [201, 257] on p "Infelizmente, não tenho mais informações sobre o produto, mas se precisar de al…" at bounding box center [270, 258] width 391 height 8
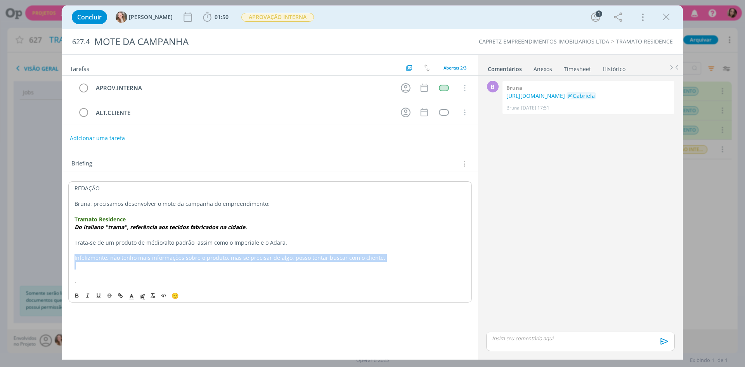
click at [201, 257] on p "Infelizmente, não tenho mais informações sobre o produto, mas se precisar de al…" at bounding box center [270, 258] width 391 height 8
click at [151, 257] on p "Infelizmente, não tenho mais informações sobre o produto, mas se precisar de al…" at bounding box center [270, 258] width 391 height 8
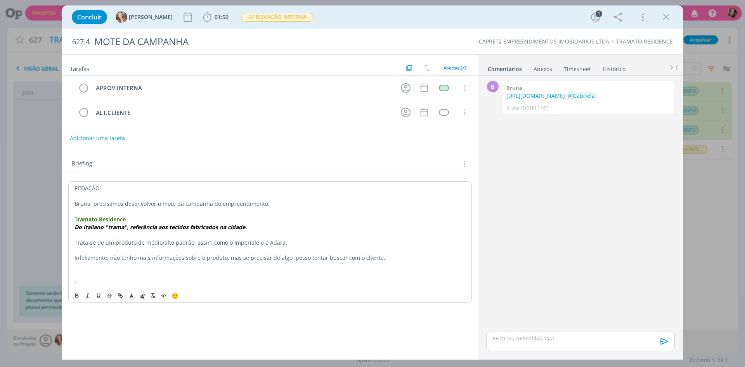
click at [111, 257] on p "Infelizmente, não tenho mais informações sobre o produto, mas se precisar de al…" at bounding box center [270, 258] width 391 height 8
drag, startPoint x: 83, startPoint y: 257, endPoint x: 153, endPoint y: 259, distance: 69.9
click at [153, 259] on p "Infelizmente, não tenho mais informações sobre o produto, mas se precisar de al…" at bounding box center [270, 258] width 391 height 8
click at [103, 251] on p "dialog" at bounding box center [270, 250] width 391 height 8
drag, startPoint x: 100, startPoint y: 253, endPoint x: 162, endPoint y: 259, distance: 62.0
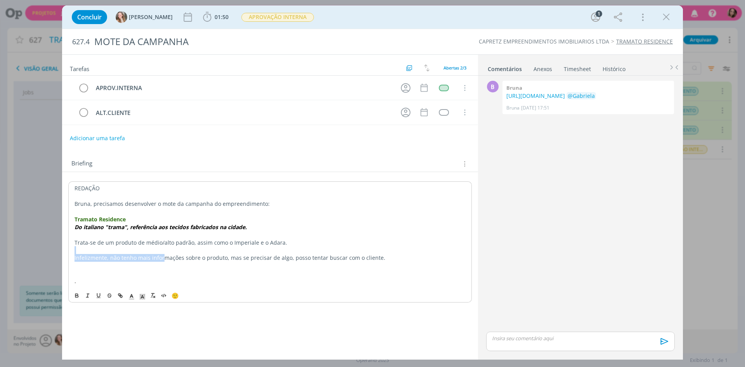
click at [162, 259] on div "REDAÇÃO Bruna, precisamos desenvolver o mote da campanha do empreendimento: Tra…" at bounding box center [270, 234] width 404 height 106
click at [162, 259] on p "Infelizmente, não tenho mais informações sobre o produto, mas se precisar de al…" at bounding box center [270, 258] width 391 height 8
drag, startPoint x: 229, startPoint y: 258, endPoint x: 437, endPoint y: 276, distance: 209.2
click at [437, 276] on div "REDAÇÃO Bruna, precisamos desenvolver o mote da campanha do empreendimento: Tra…" at bounding box center [270, 234] width 404 height 106
click at [377, 264] on p "dialog" at bounding box center [270, 266] width 391 height 8
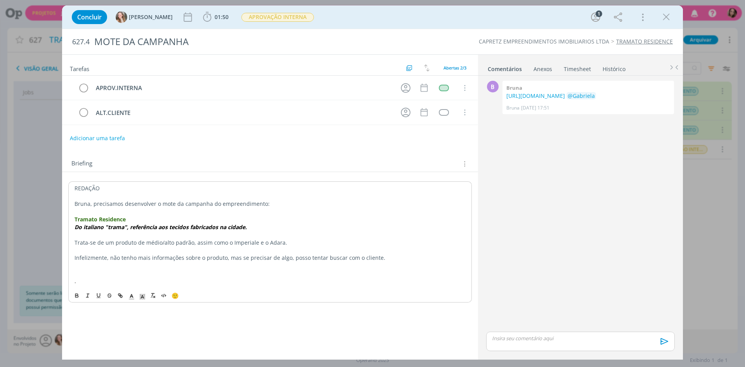
click at [387, 260] on p "Infelizmente, não tenho mais informações sobre o produto, mas se precisar de al…" at bounding box center [270, 258] width 391 height 8
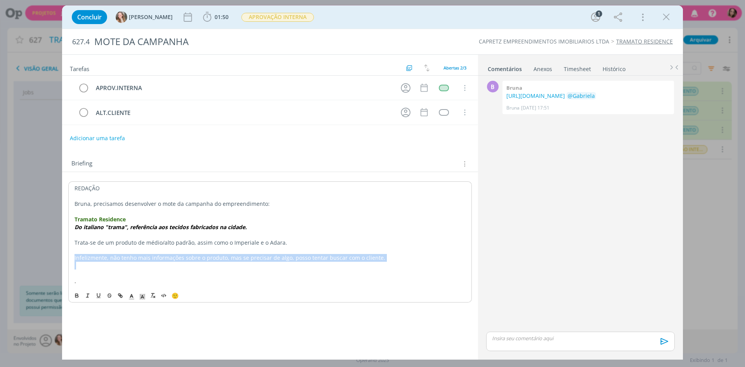
click at [387, 260] on p "Infelizmente, não tenho mais informações sobre o produto, mas se precisar de al…" at bounding box center [270, 258] width 391 height 8
click at [355, 261] on p "Infelizmente, não tenho mais informações sobre o produto, mas se precisar de al…" at bounding box center [270, 258] width 391 height 8
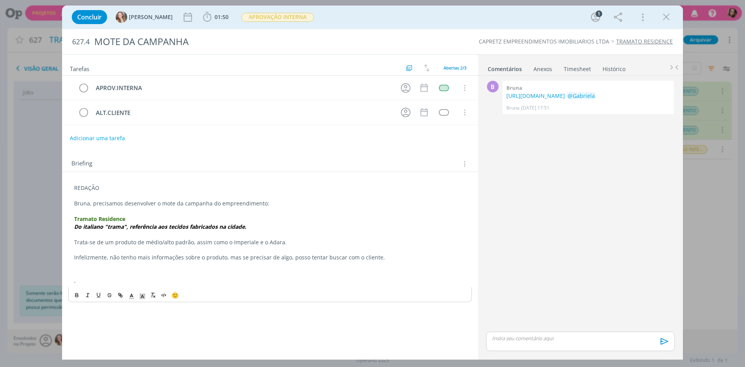
click at [205, 253] on p "dialog" at bounding box center [270, 250] width 392 height 8
click at [199, 257] on p "Infelizmente, não tenho mais informações sobre o produto, mas se precisar de al…" at bounding box center [270, 257] width 392 height 8
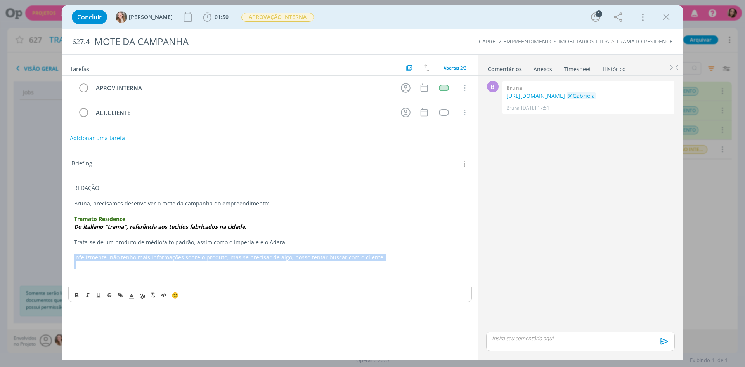
click at [199, 257] on p "Infelizmente, não tenho mais informações sobre o produto, mas se precisar de al…" at bounding box center [270, 257] width 392 height 8
click at [663, 15] on icon "dialog" at bounding box center [667, 17] width 12 height 12
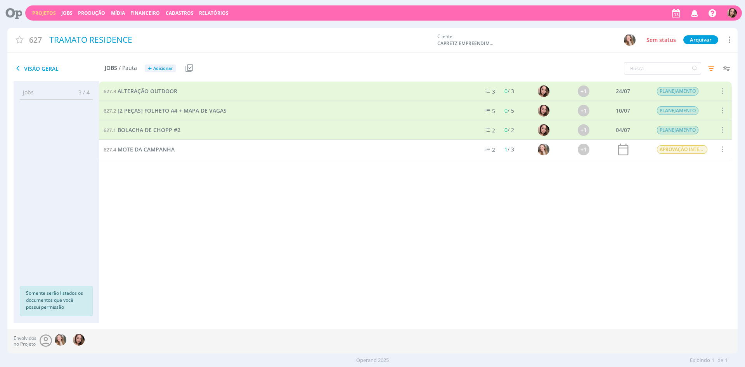
click at [42, 14] on link "Projetos" at bounding box center [44, 13] width 24 height 7
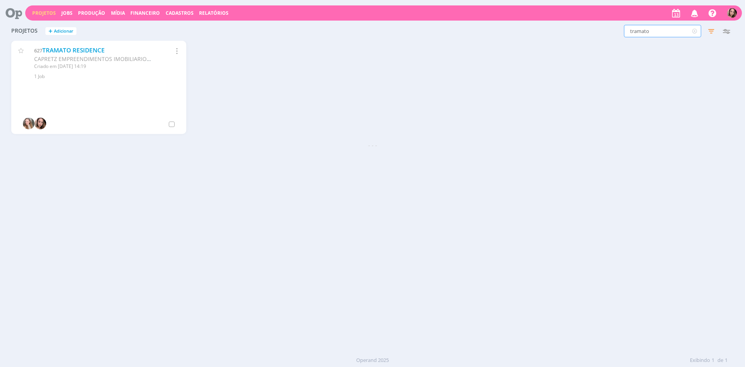
click at [662, 33] on input "tramato" at bounding box center [662, 31] width 77 height 12
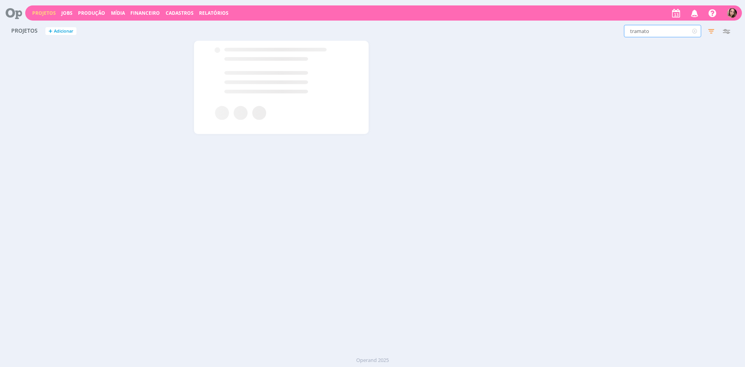
click at [662, 33] on input "tramato" at bounding box center [662, 31] width 77 height 12
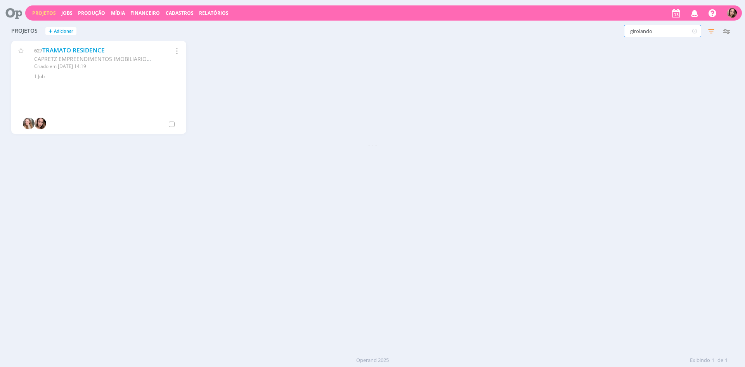
type input "girolando"
